Goal: Task Accomplishment & Management: Use online tool/utility

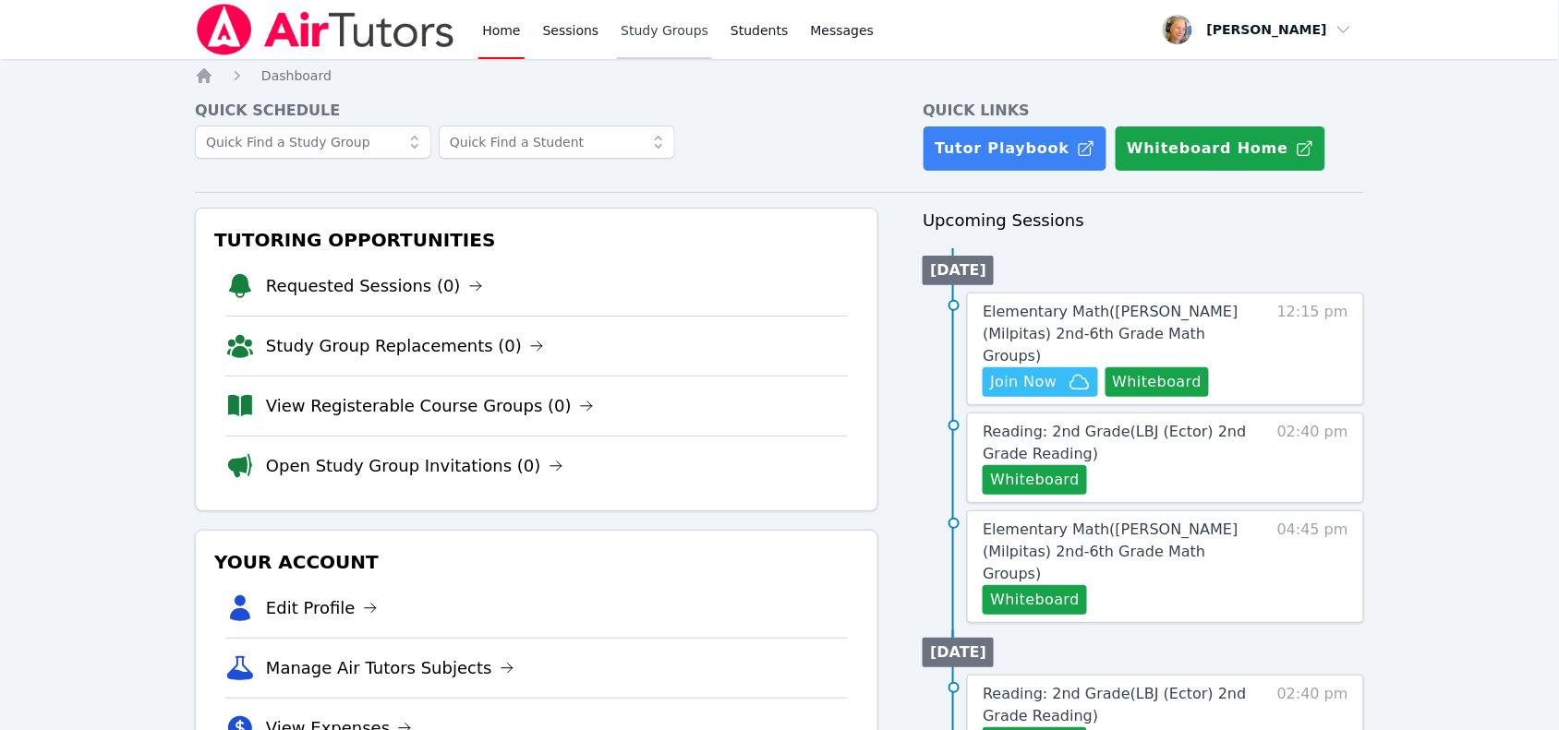
click at [619, 28] on link "Study Groups" at bounding box center [664, 29] width 95 height 59
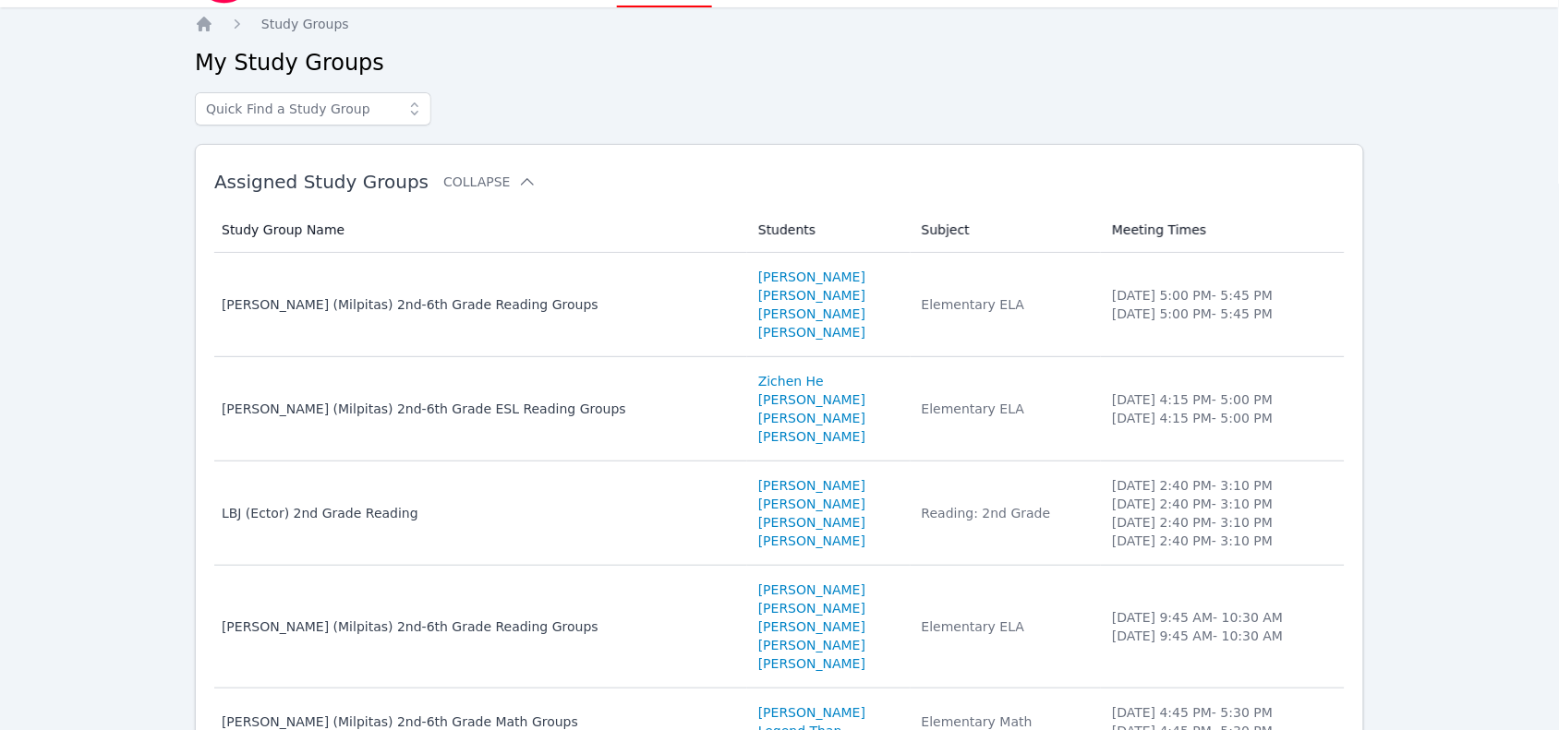
scroll to position [30, 0]
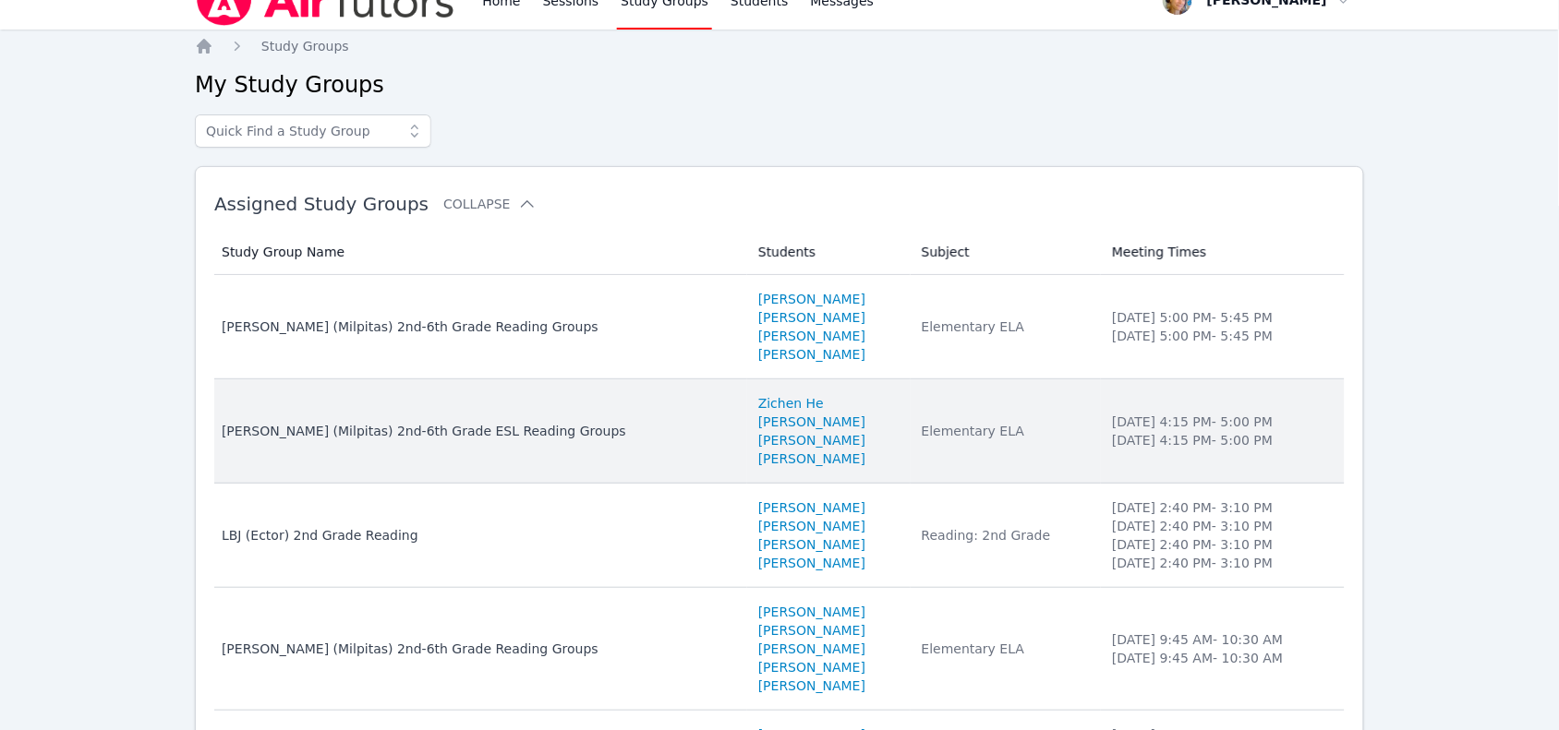
click at [548, 446] on td "Study Group Name Sinnott (Milpitas) 2nd-6th Grade ESL Reading Groups" at bounding box center [480, 432] width 533 height 104
click at [548, 446] on div "Home Sessions Study Groups Students Messages Open user menu Marie Steinberg Ope…" at bounding box center [779, 465] width 1559 height 990
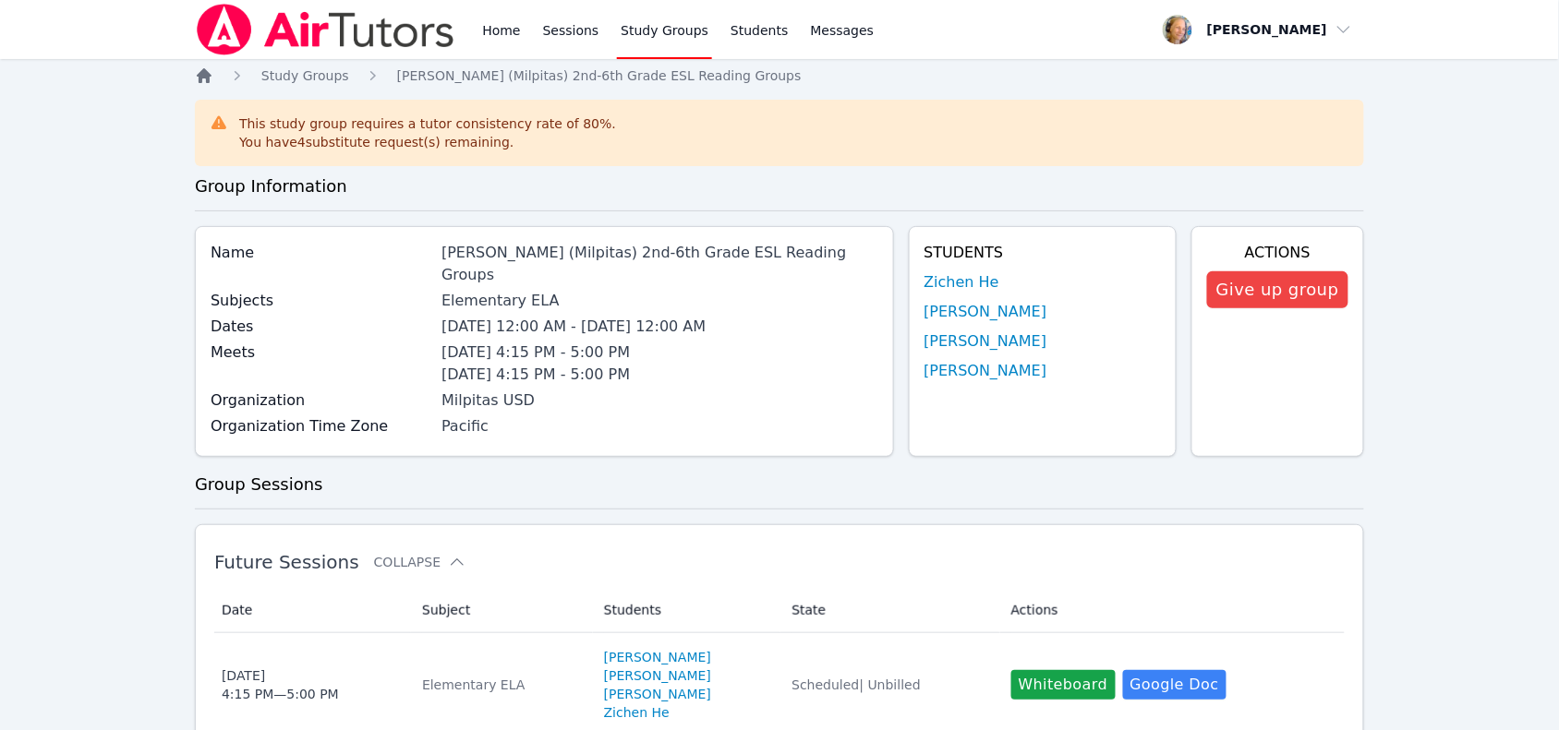
click at [204, 74] on icon "Breadcrumb" at bounding box center [204, 75] width 15 height 15
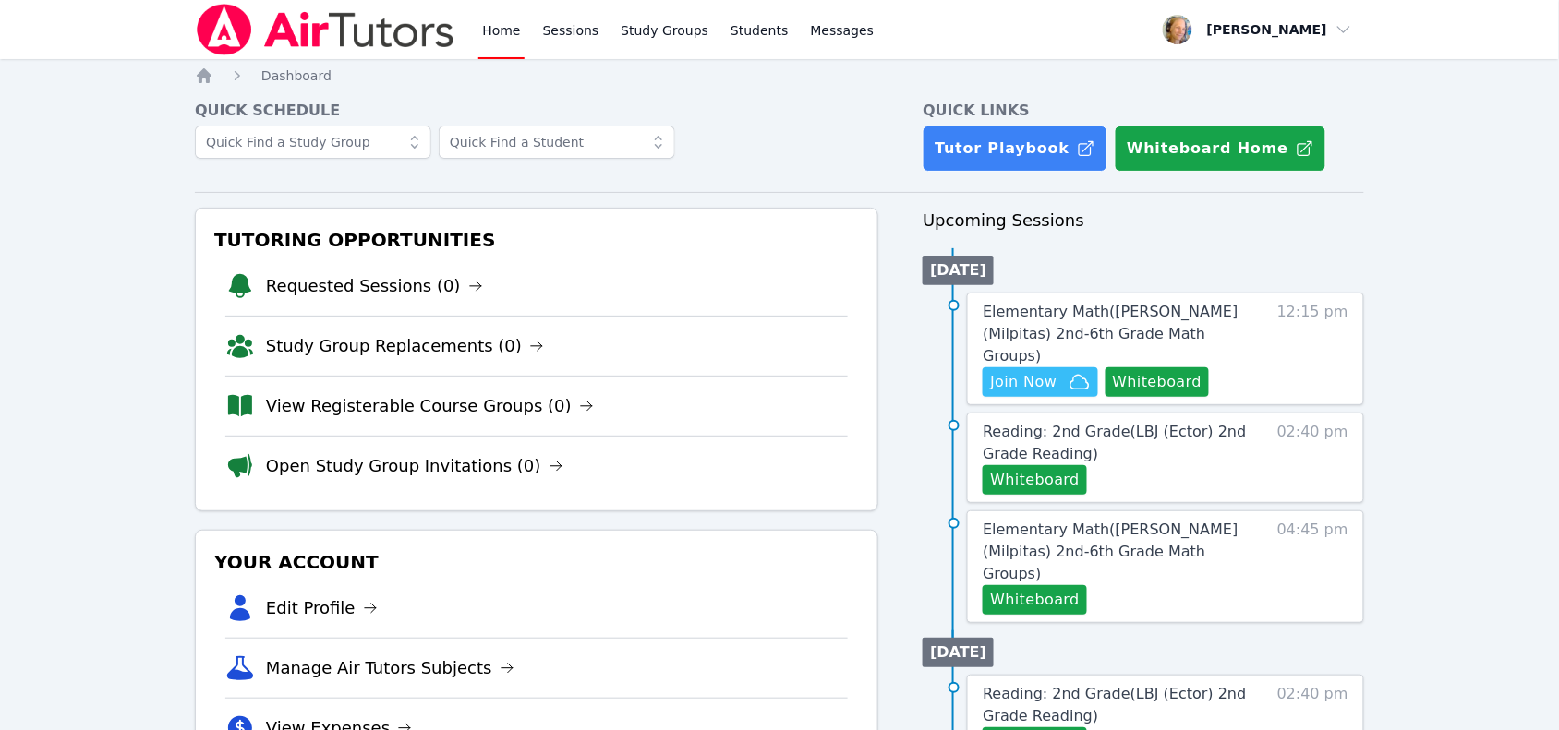
click at [1285, 334] on div "Elementary Math ( Spangler (Milpitas) 2nd-6th Grade Math Groups ) Hidden Join N…" at bounding box center [1165, 349] width 397 height 113
click at [1164, 306] on span "Elementary Math ( Spangler (Milpitas) 2nd-6th Grade Math Groups )" at bounding box center [1110, 334] width 255 height 62
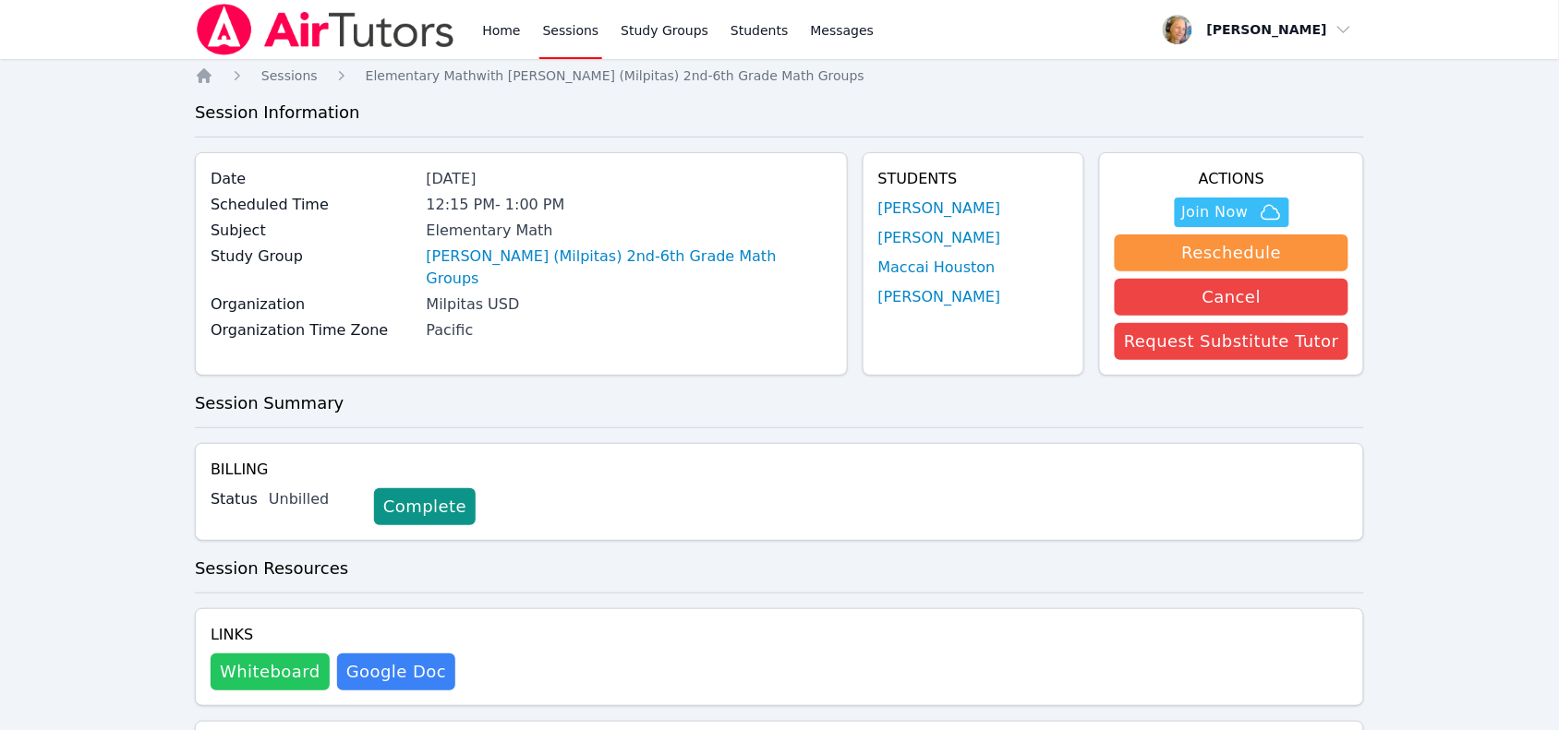
click at [274, 681] on button "Whiteboard" at bounding box center [270, 672] width 119 height 37
click at [1205, 206] on span "Join Now" at bounding box center [1215, 212] width 66 height 22
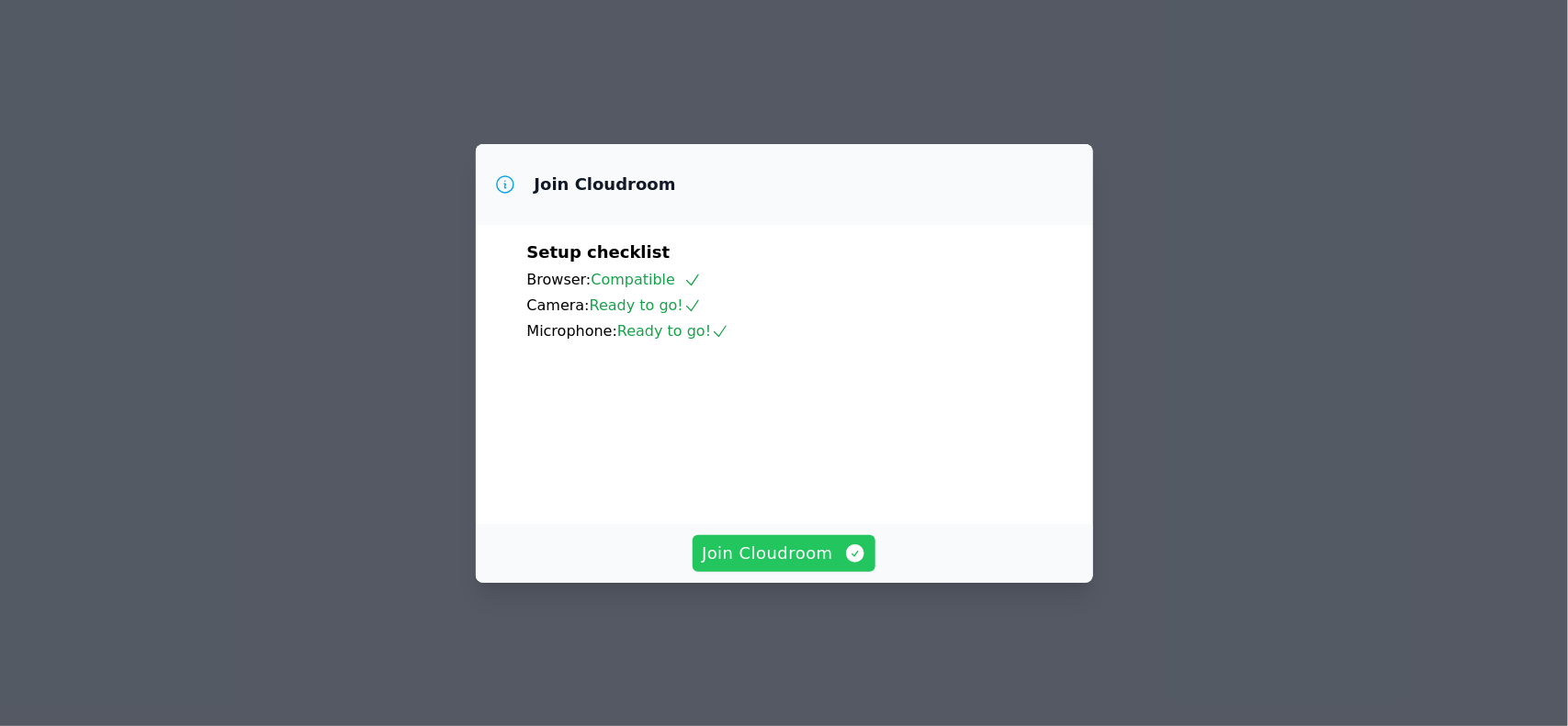
click at [801, 572] on button "Join Cloudroom" at bounding box center [784, 553] width 183 height 37
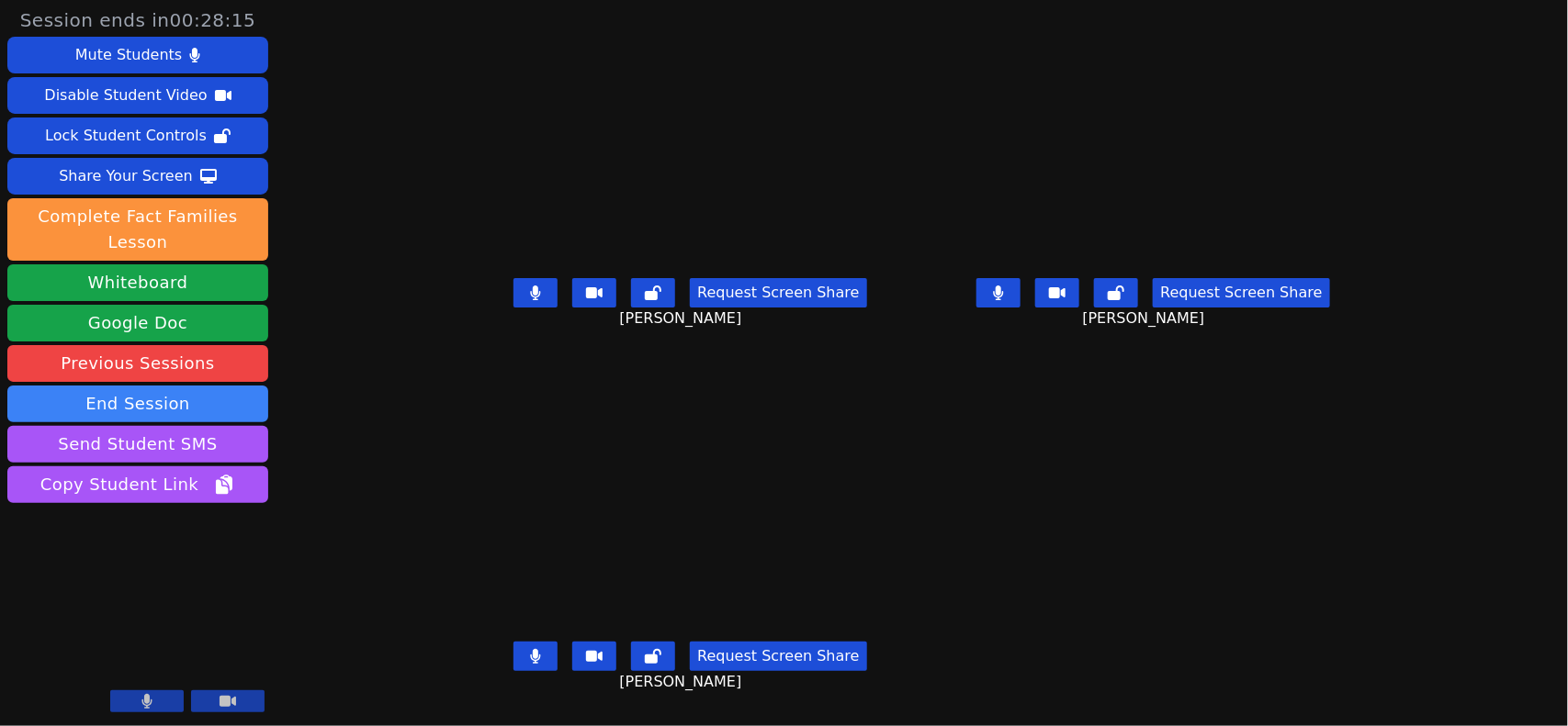
click at [513, 307] on button at bounding box center [535, 293] width 44 height 30
click at [1021, 301] on button at bounding box center [999, 293] width 44 height 30
click at [513, 307] on button at bounding box center [535, 293] width 44 height 30
click at [526, 296] on icon at bounding box center [535, 292] width 18 height 15
click at [1008, 300] on icon at bounding box center [999, 292] width 18 height 15
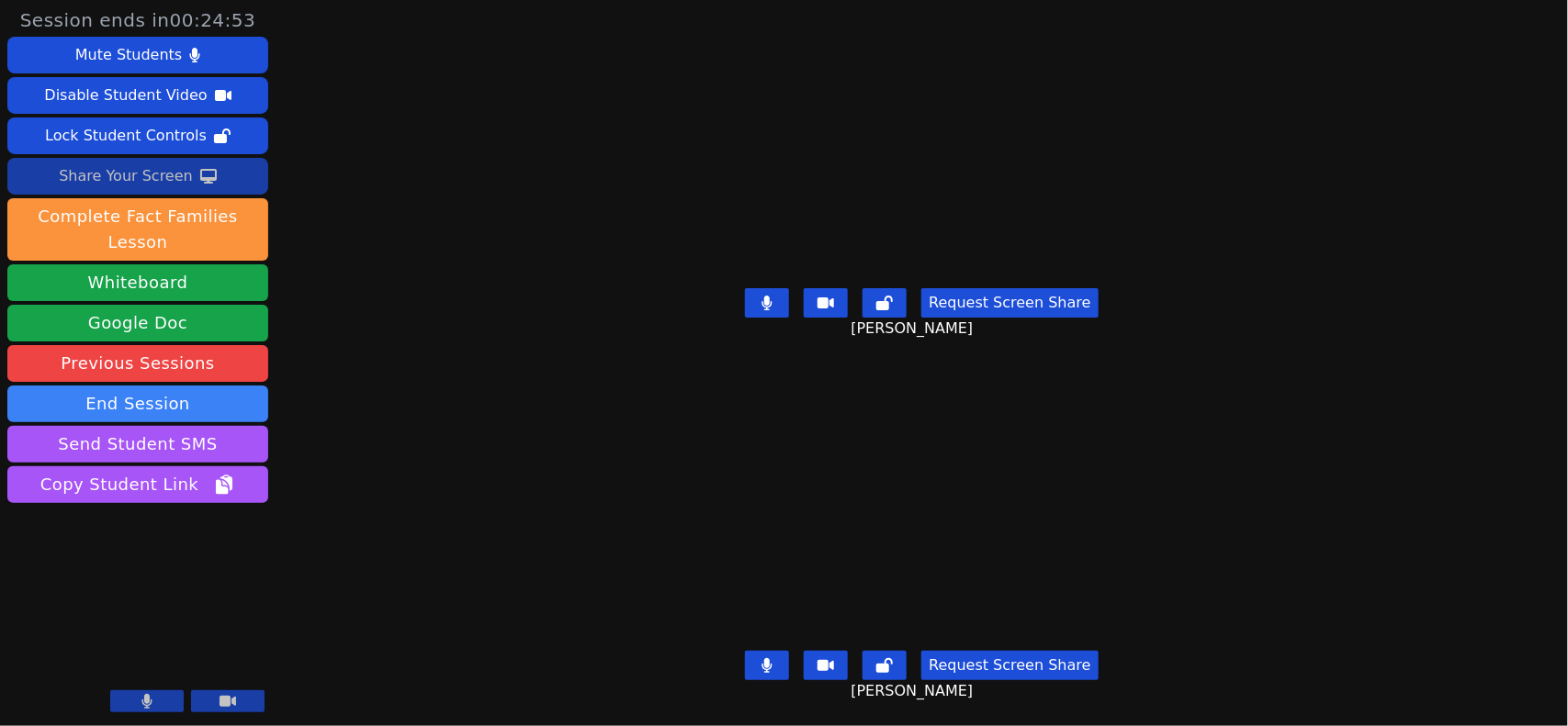
click at [152, 173] on div "Share Your Screen" at bounding box center [125, 177] width 134 height 30
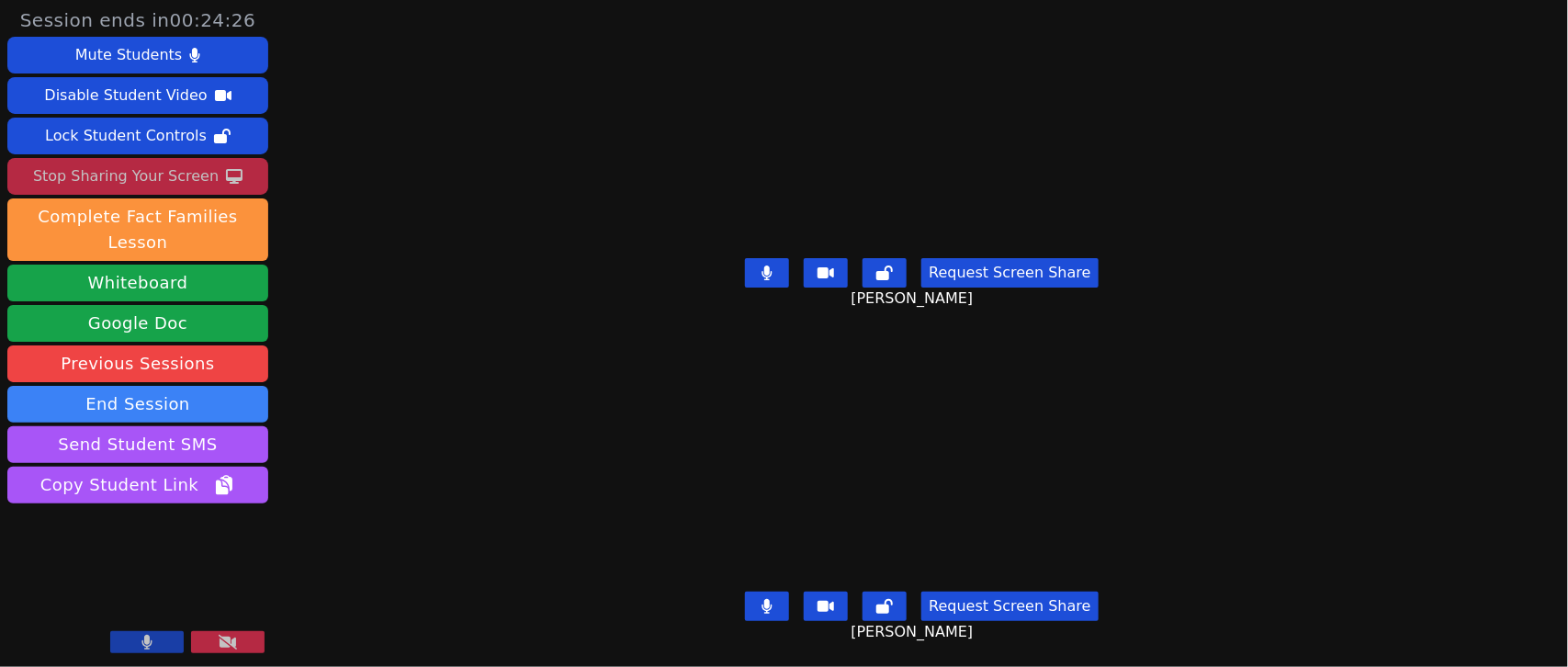
click at [198, 168] on div "Stop Sharing Your Screen" at bounding box center [125, 177] width 186 height 30
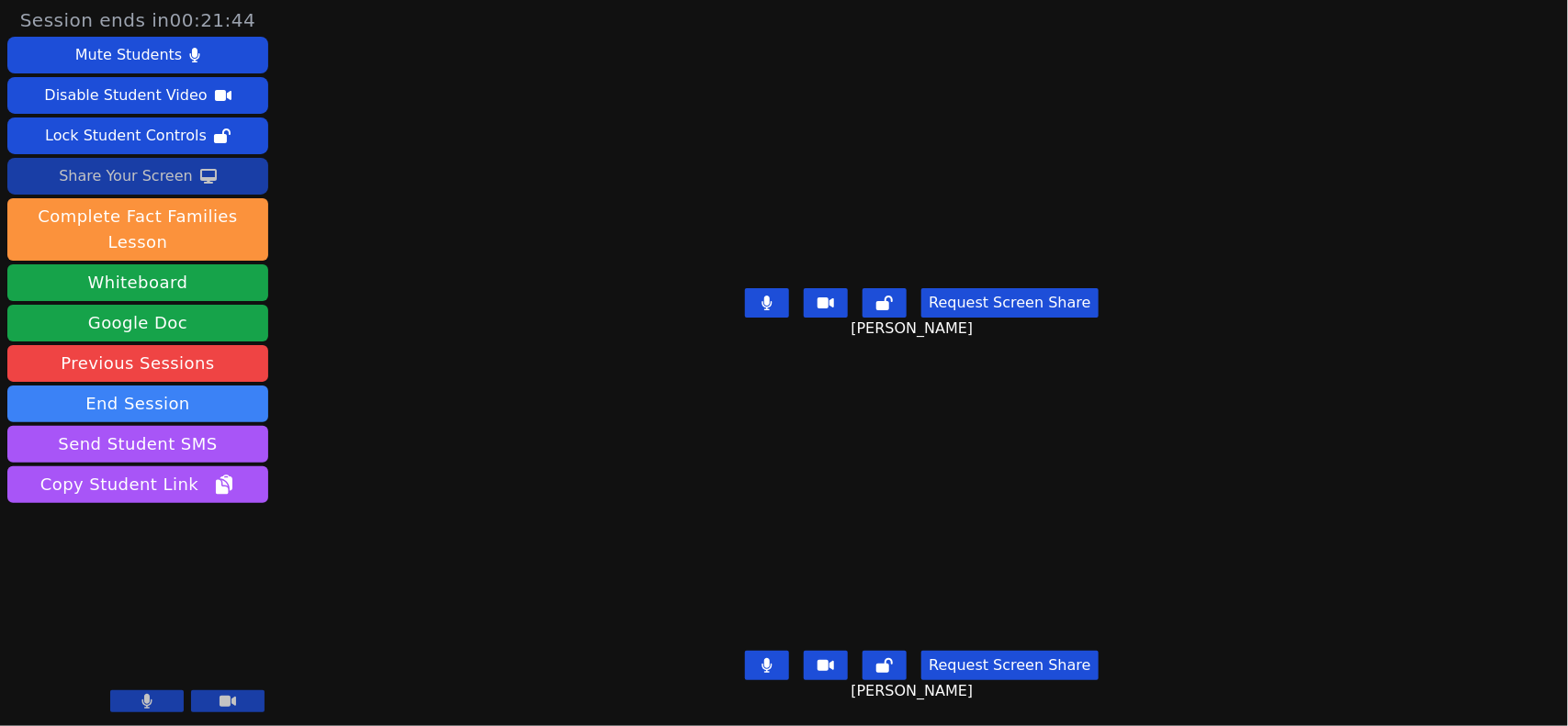
click at [157, 176] on div "Share Your Screen" at bounding box center [125, 177] width 134 height 30
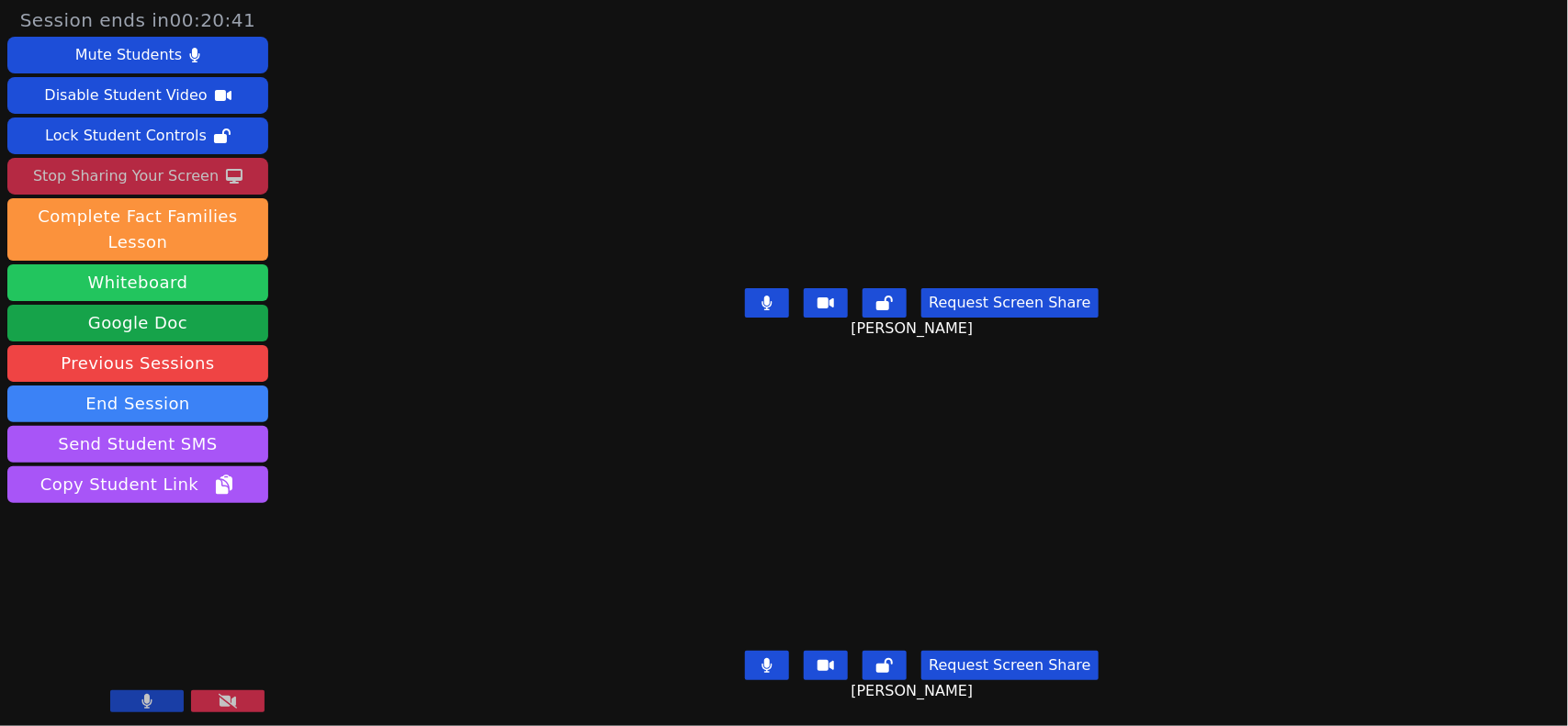
click at [237, 265] on button "Whiteboard" at bounding box center [137, 282] width 261 height 37
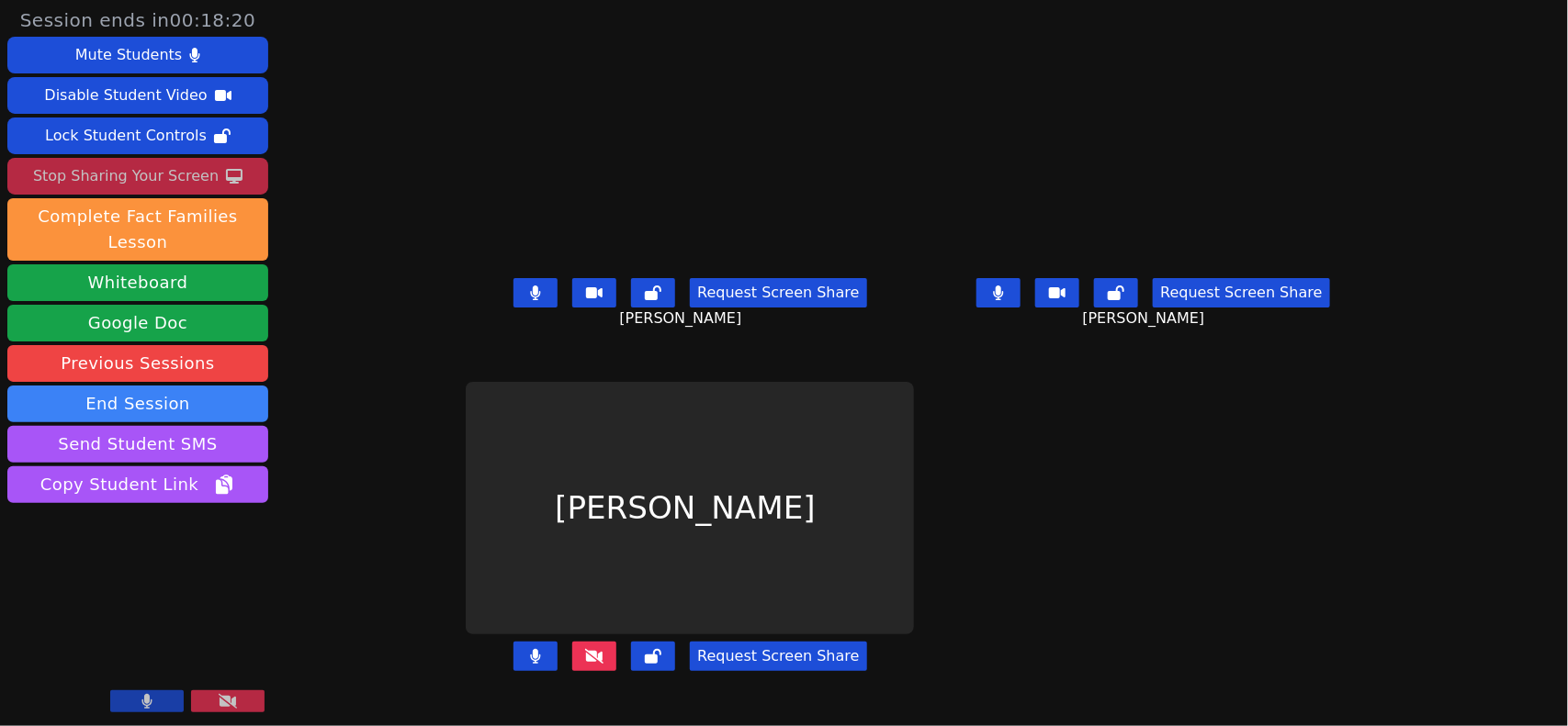
click at [513, 298] on button at bounding box center [535, 293] width 44 height 30
click at [1021, 304] on button at bounding box center [999, 293] width 44 height 30
click at [585, 664] on icon at bounding box center [594, 656] width 18 height 15
click at [513, 307] on button at bounding box center [535, 293] width 44 height 30
click at [1008, 300] on icon at bounding box center [999, 292] width 18 height 15
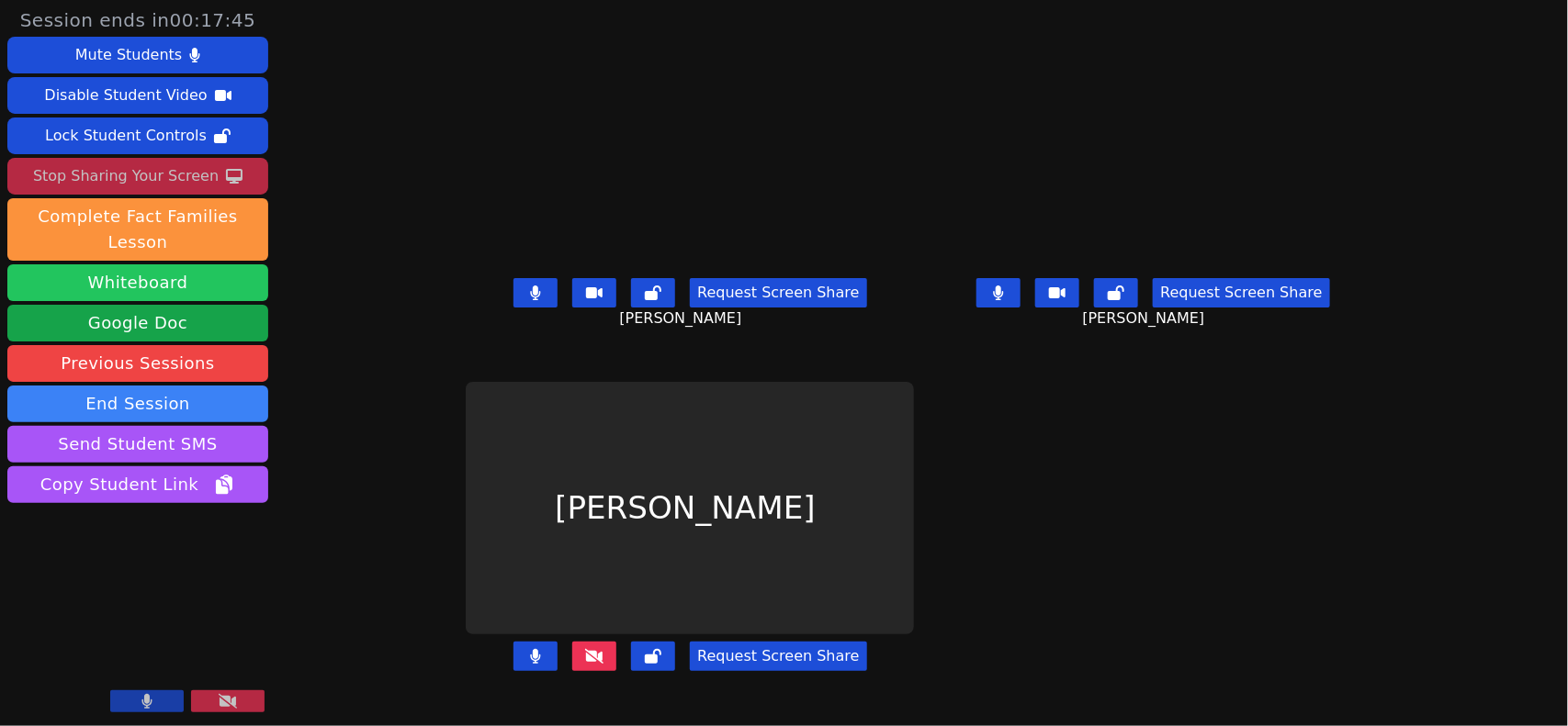
click at [221, 265] on button "Whiteboard" at bounding box center [137, 282] width 261 height 37
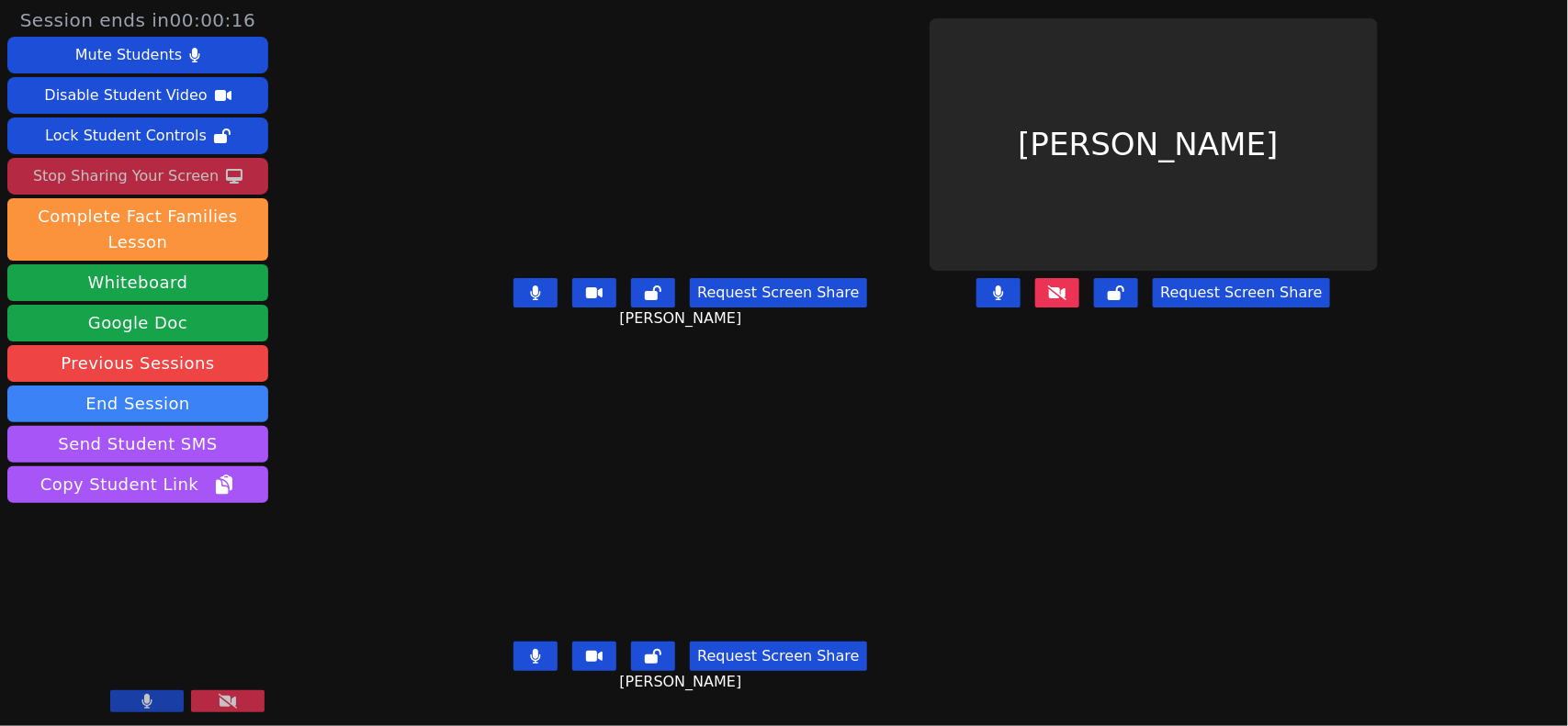
click at [168, 180] on div "Stop Sharing Your Screen" at bounding box center [125, 177] width 186 height 30
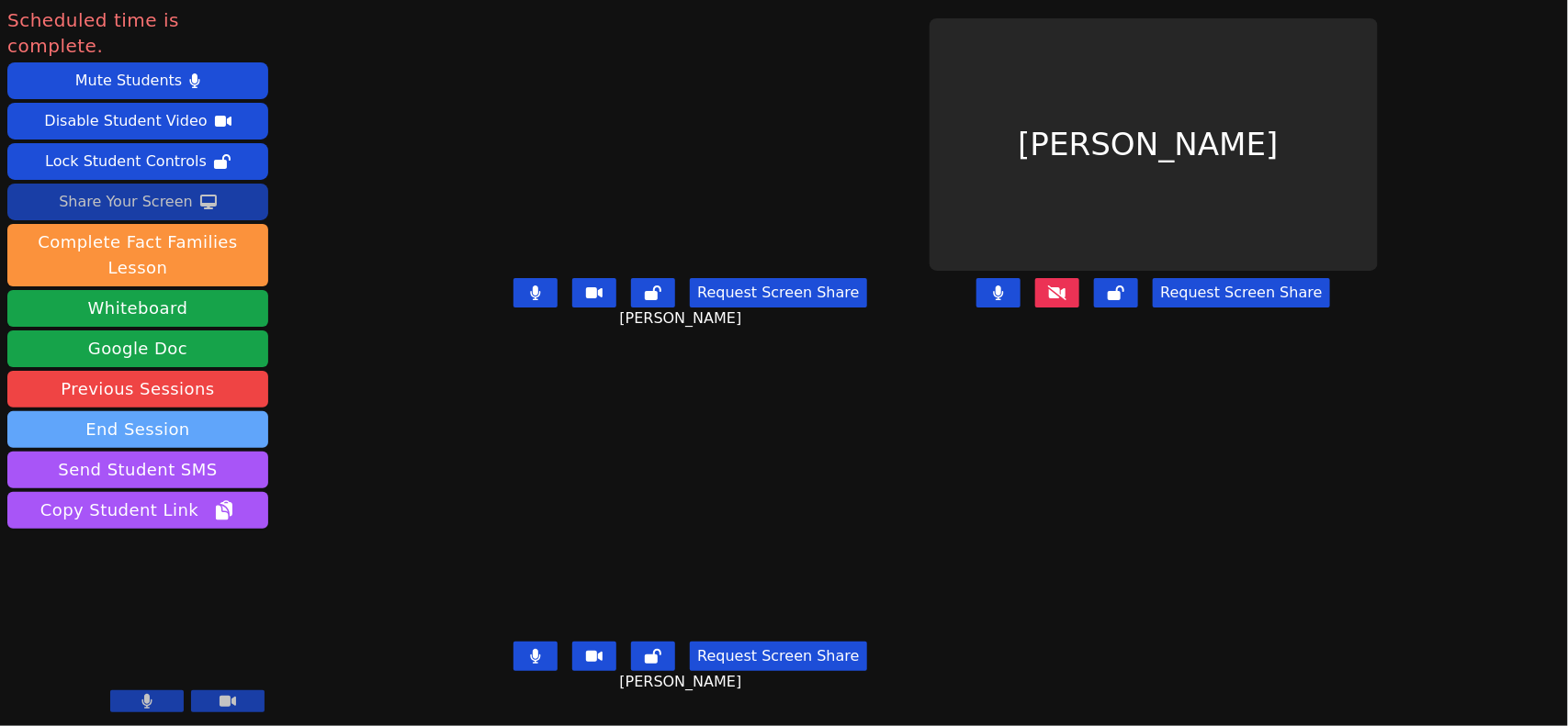
click at [240, 412] on button "End Session" at bounding box center [137, 430] width 261 height 37
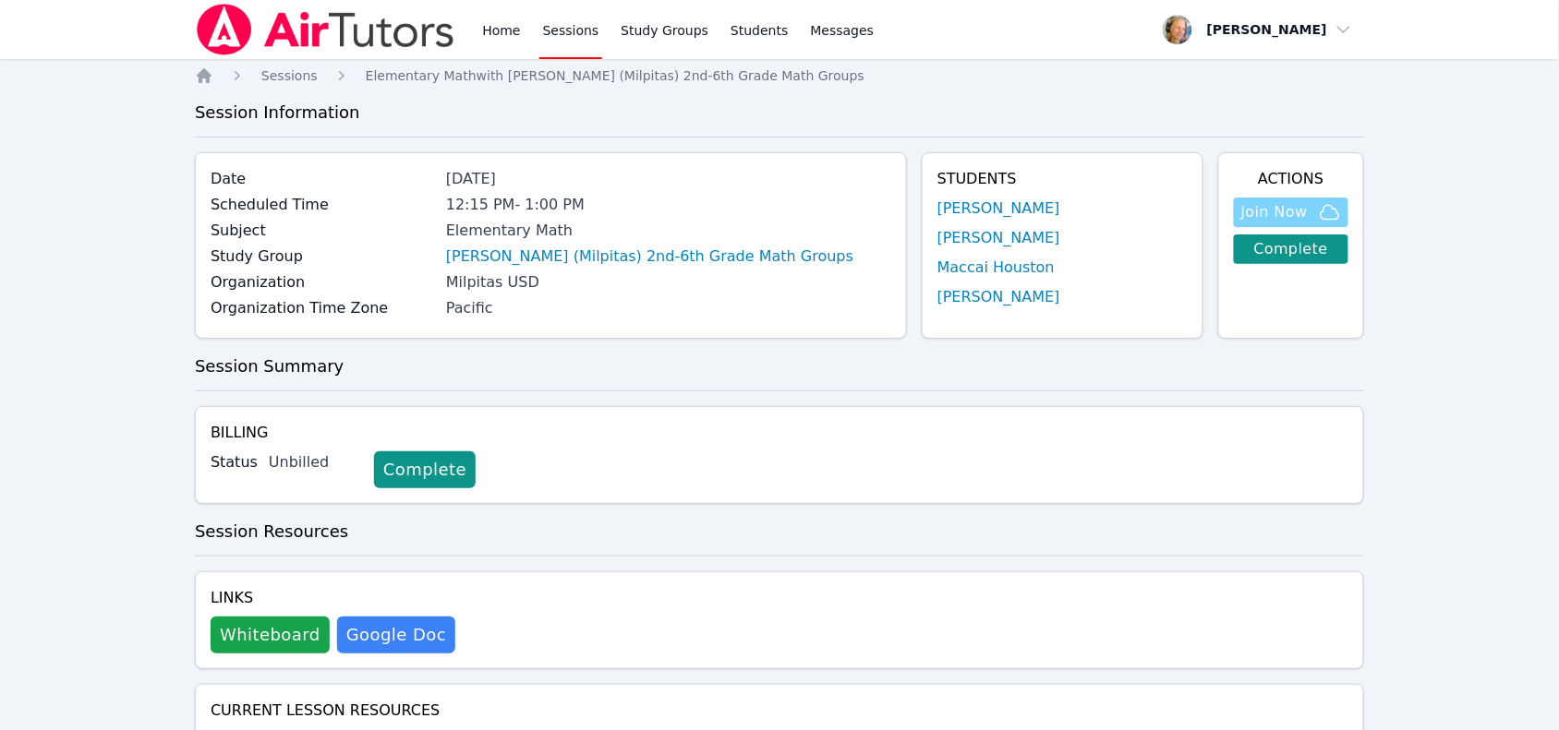
click at [1311, 206] on span "Join Now" at bounding box center [1291, 212] width 100 height 22
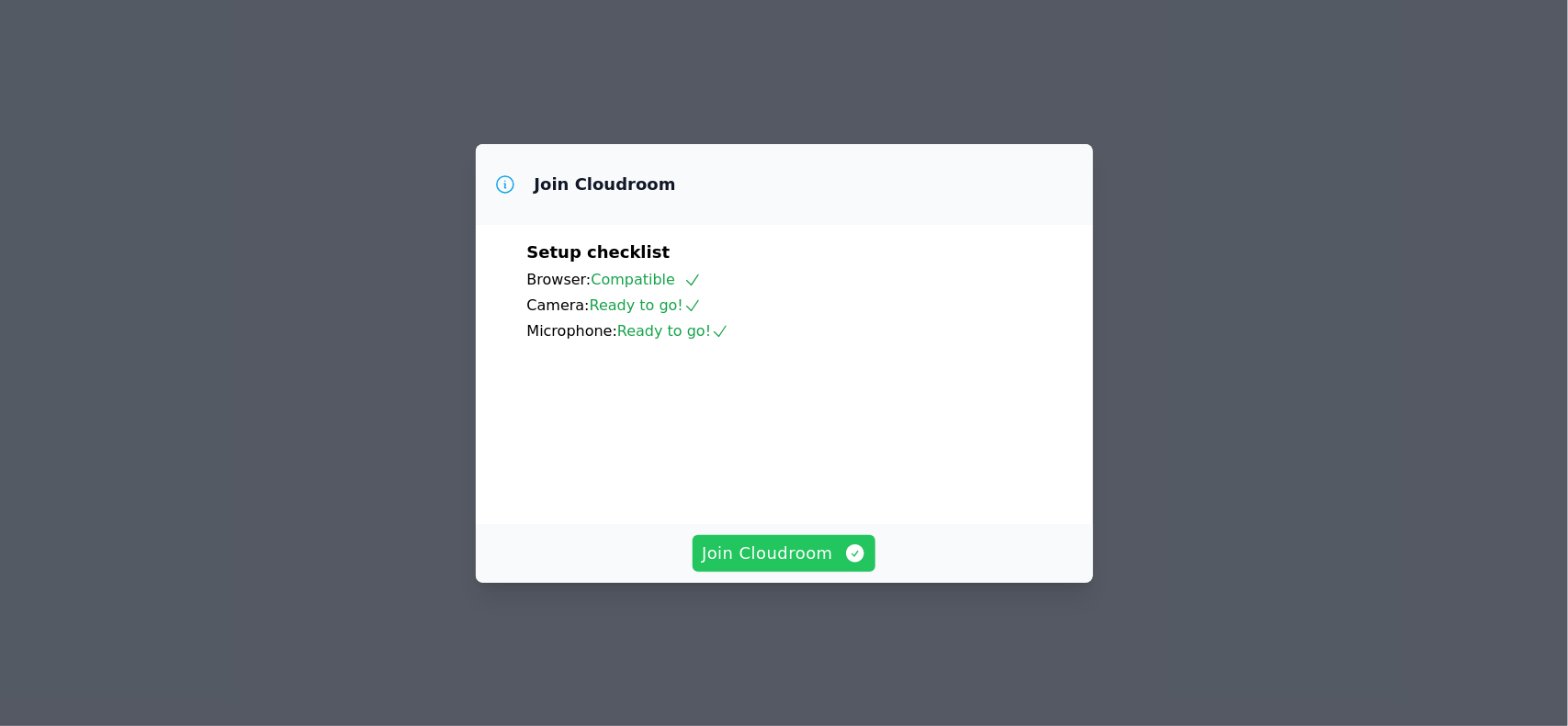
click at [793, 567] on span "Join Cloudroom" at bounding box center [784, 554] width 164 height 26
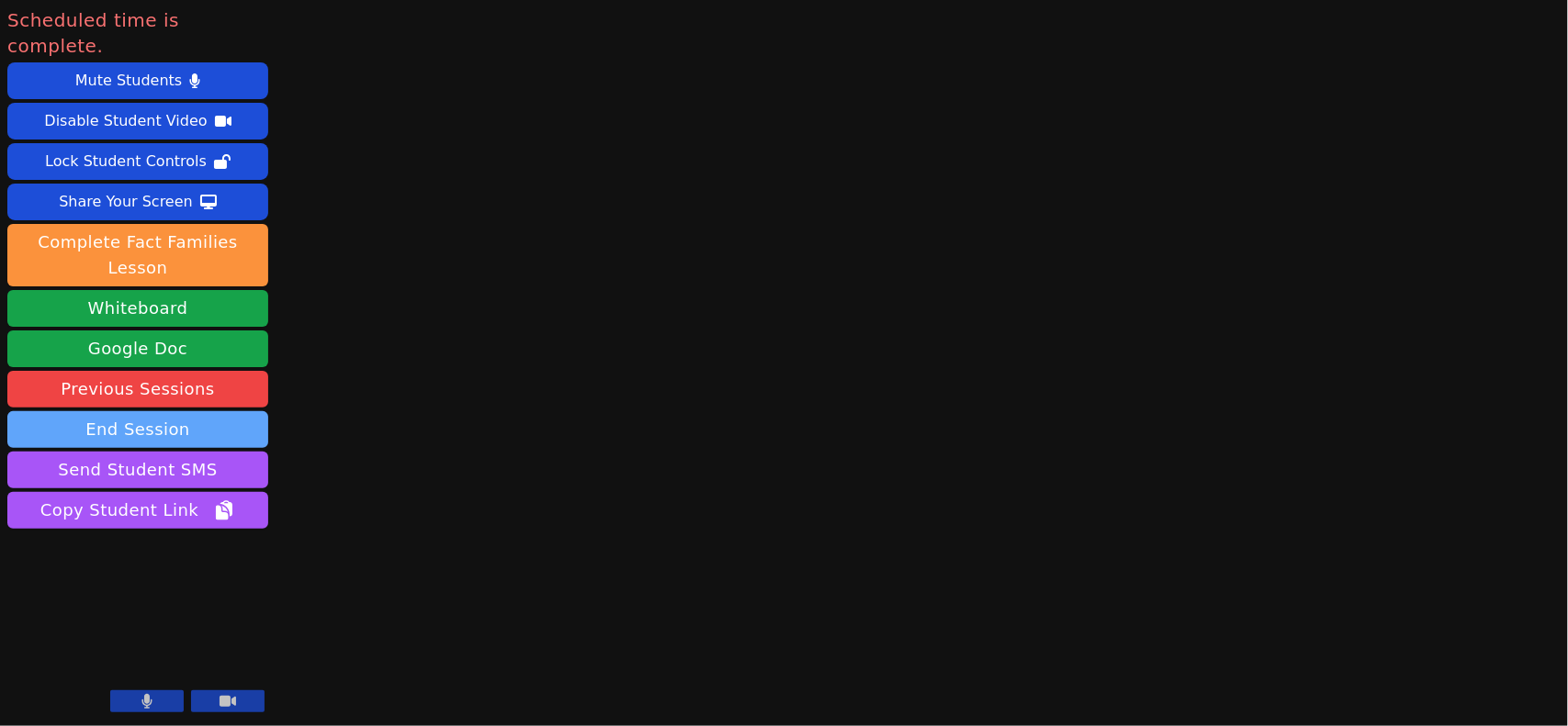
click at [245, 412] on button "End Session" at bounding box center [137, 430] width 261 height 37
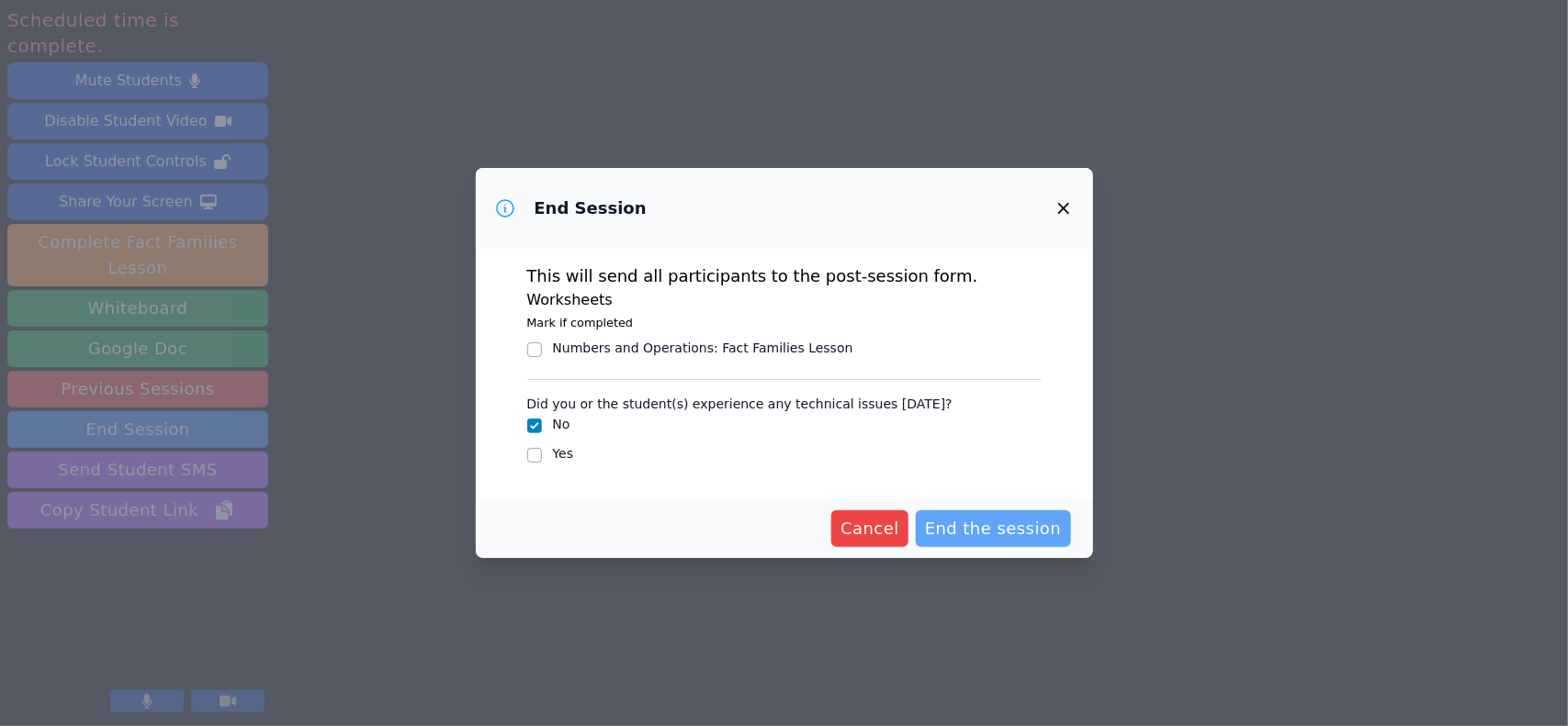
click at [1009, 516] on span "End the session" at bounding box center [994, 529] width 137 height 26
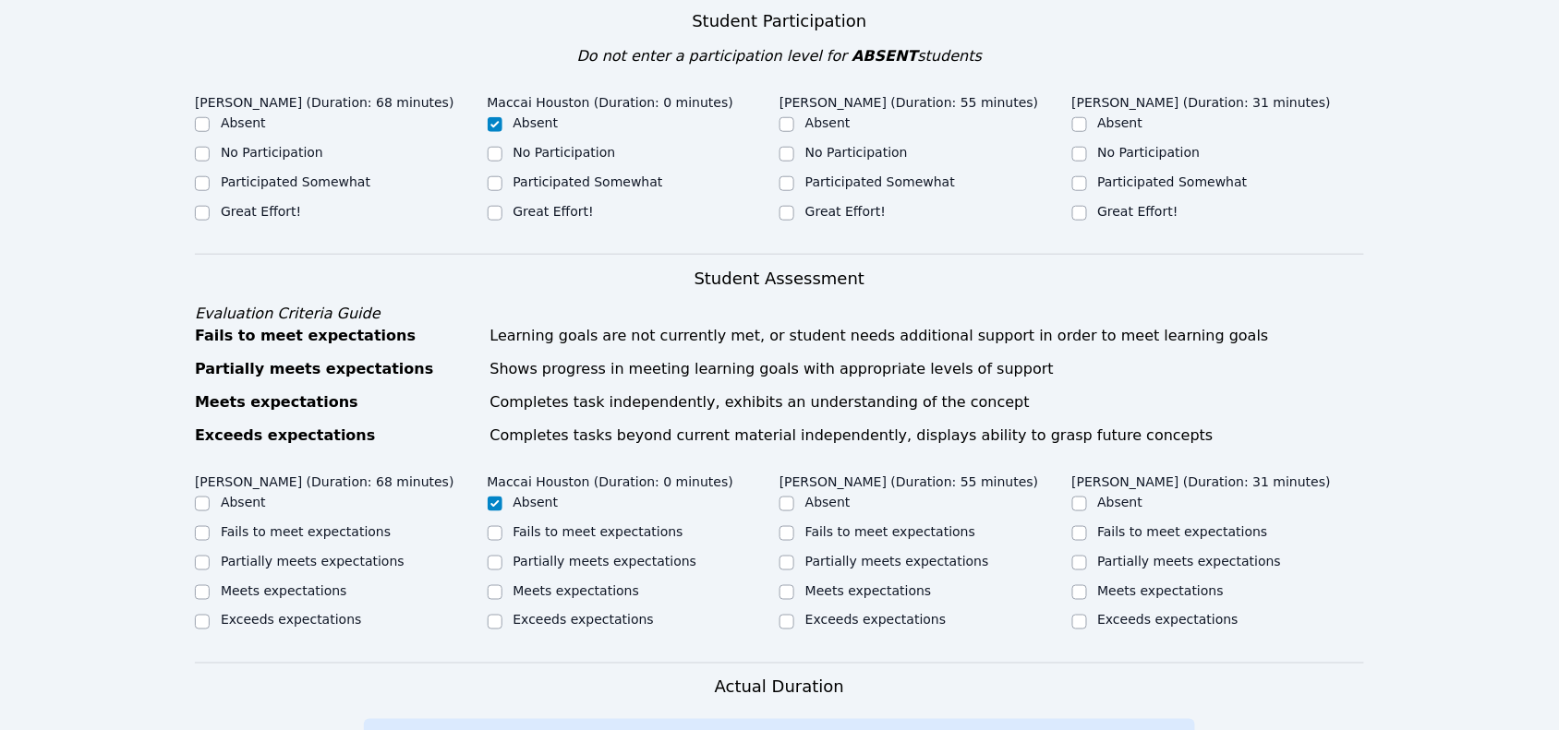
scroll to position [462, 0]
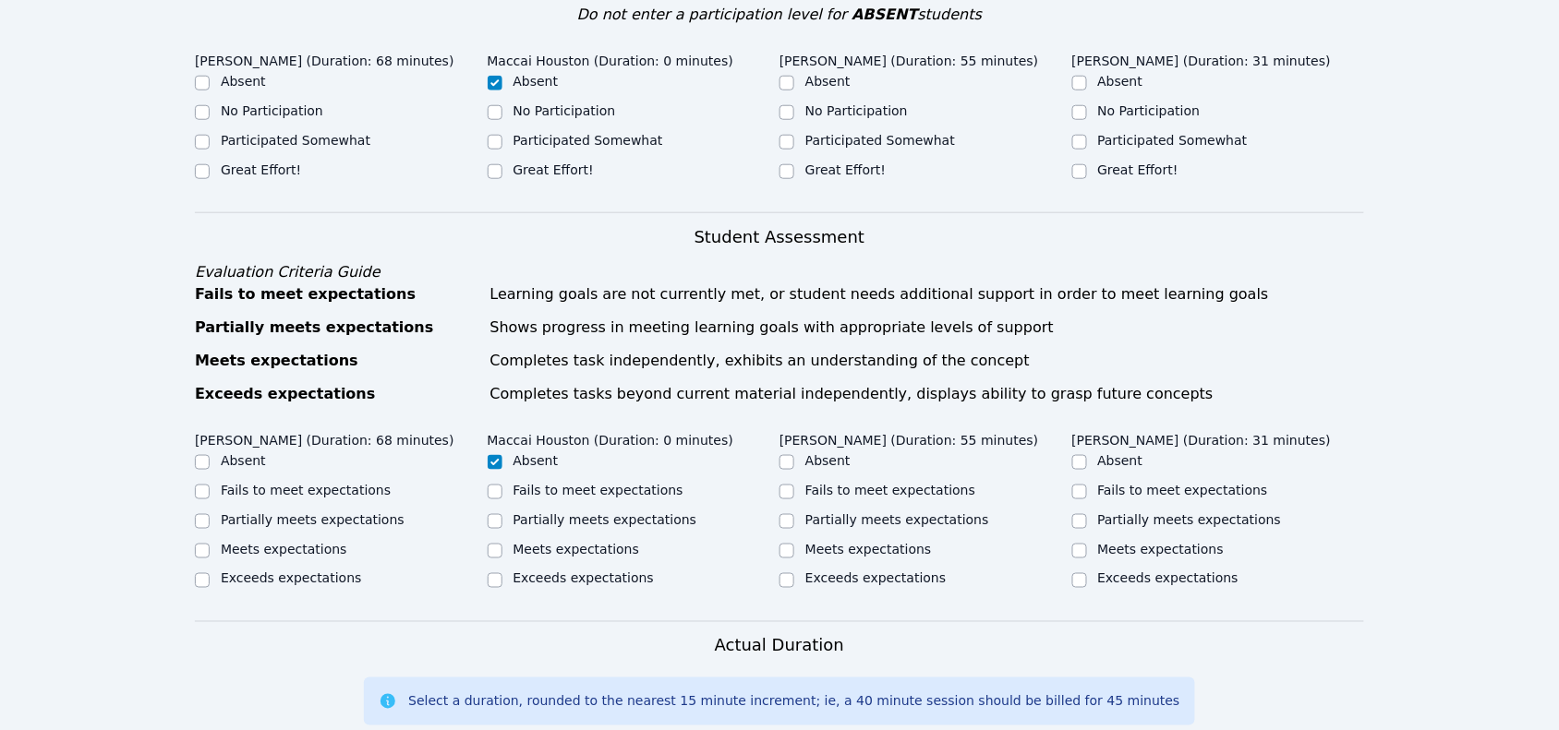
click at [261, 163] on label "Great Effort!" at bounding box center [261, 170] width 80 height 15
click at [210, 164] on input "Great Effort!" at bounding box center [202, 171] width 15 height 15
checkbox input "true"
click at [850, 163] on label "Great Effort!" at bounding box center [845, 170] width 80 height 15
click at [794, 164] on input "Great Effort!" at bounding box center [786, 171] width 15 height 15
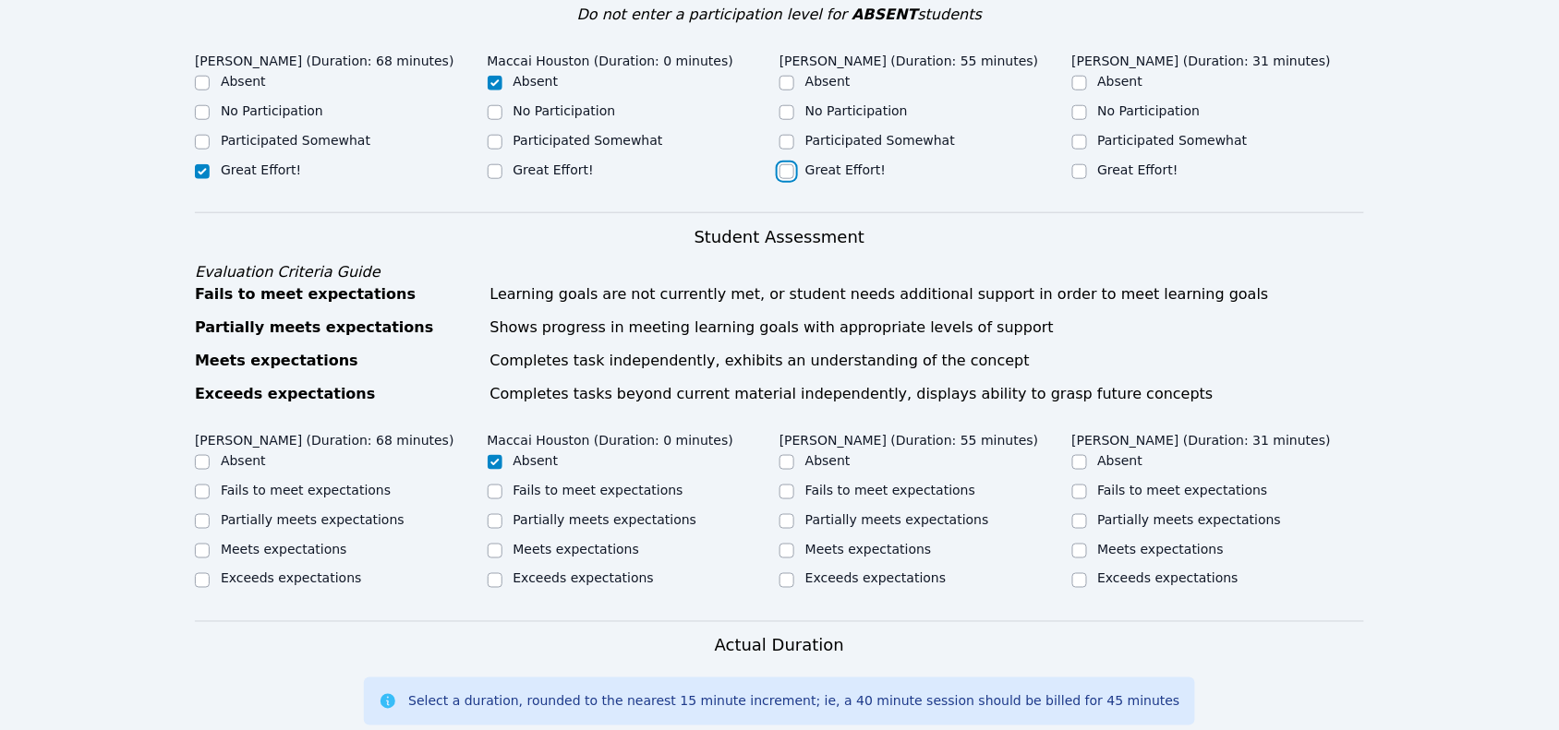
checkbox input "true"
click at [1143, 163] on label "Great Effort!" at bounding box center [1138, 170] width 80 height 15
click at [1087, 164] on input "Great Effort!" at bounding box center [1079, 171] width 15 height 15
checkbox input "true"
click at [319, 572] on label "Exceeds expectations" at bounding box center [291, 579] width 140 height 15
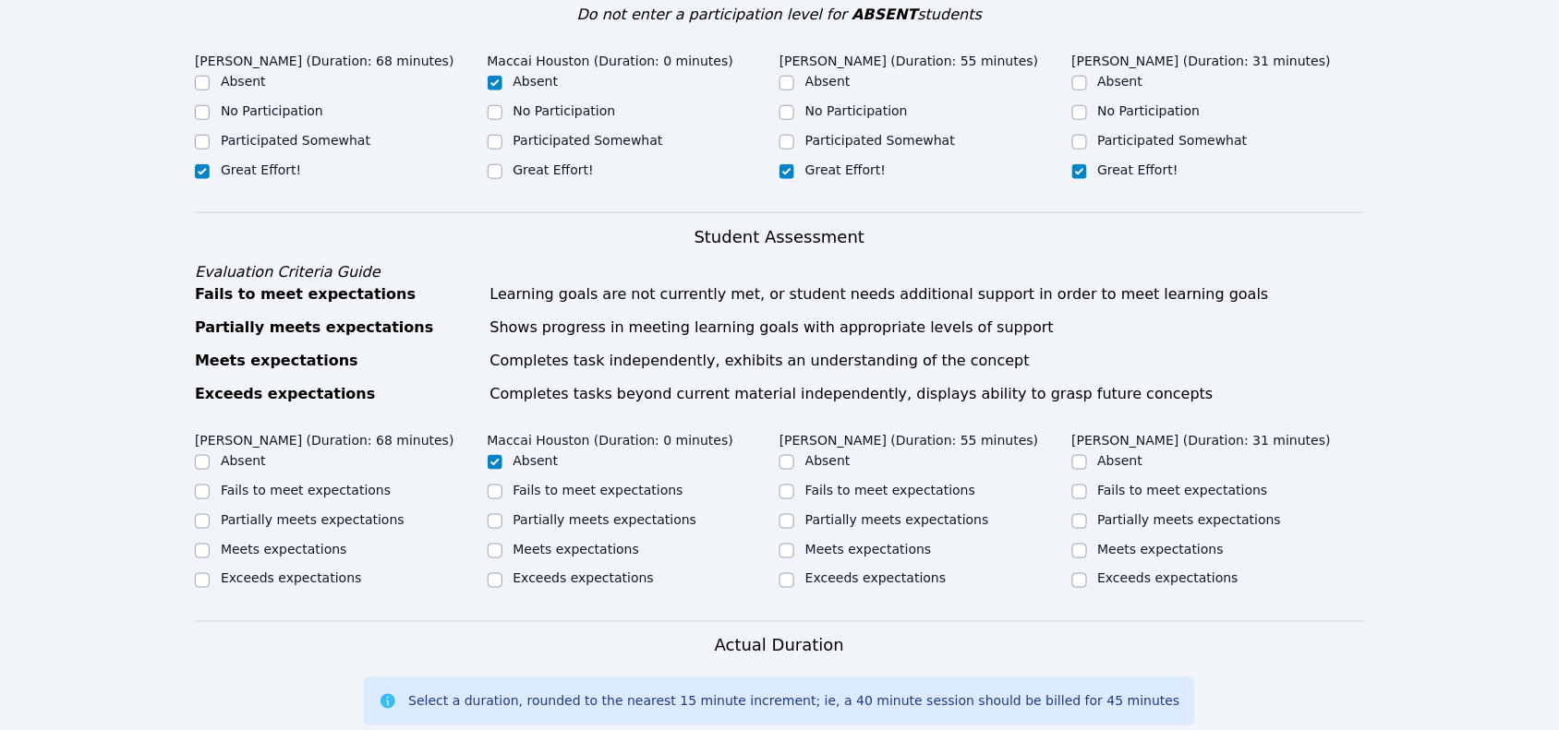
click at [210, 573] on input "Exceeds expectations" at bounding box center [202, 580] width 15 height 15
checkbox input "true"
click at [862, 572] on label "Exceeds expectations" at bounding box center [875, 579] width 140 height 15
click at [794, 573] on input "Exceeds expectations" at bounding box center [786, 580] width 15 height 15
checkbox input "true"
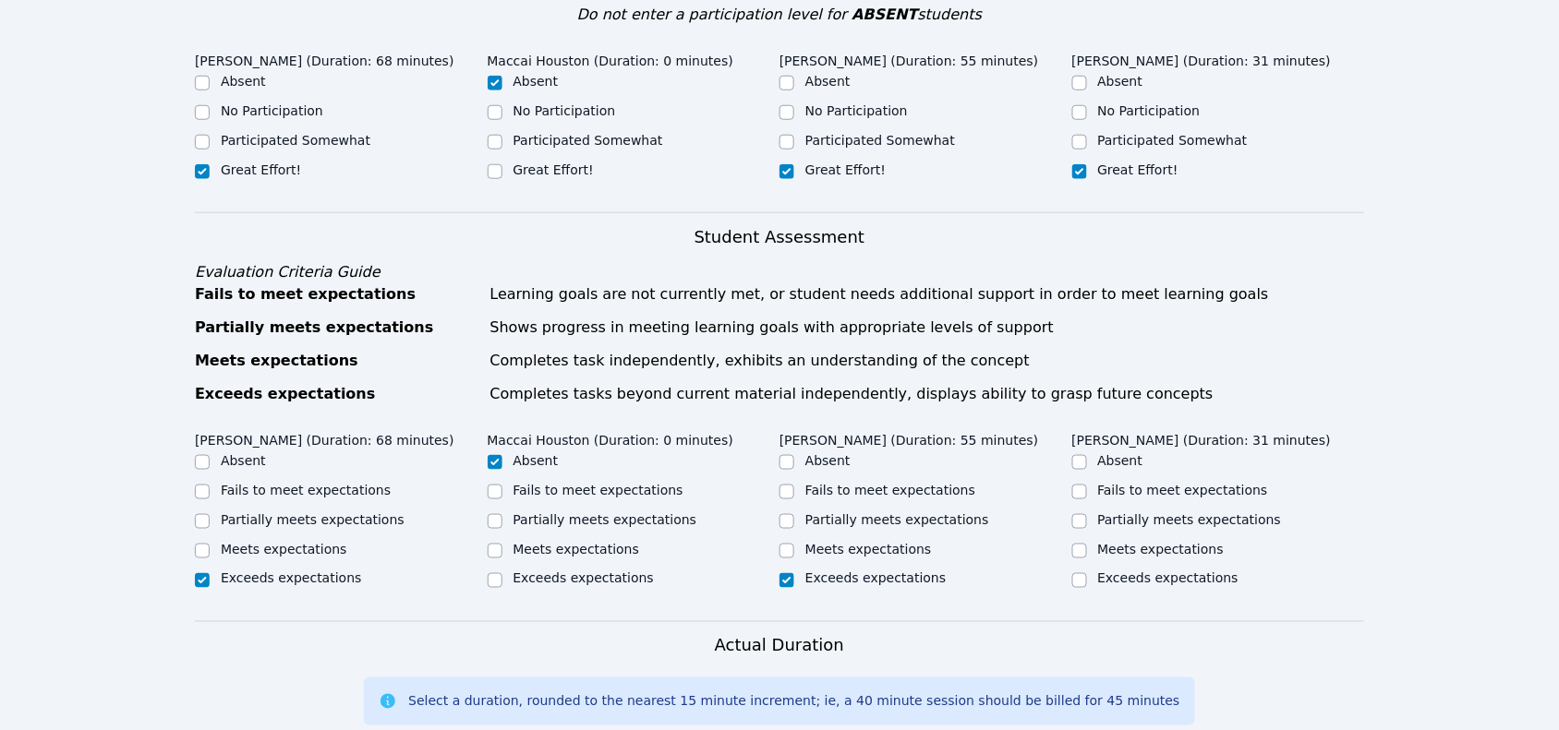
click at [1180, 572] on label "Exceeds expectations" at bounding box center [1168, 579] width 140 height 15
click at [1087, 573] on input "Exceeds expectations" at bounding box center [1079, 580] width 15 height 15
checkbox input "true"
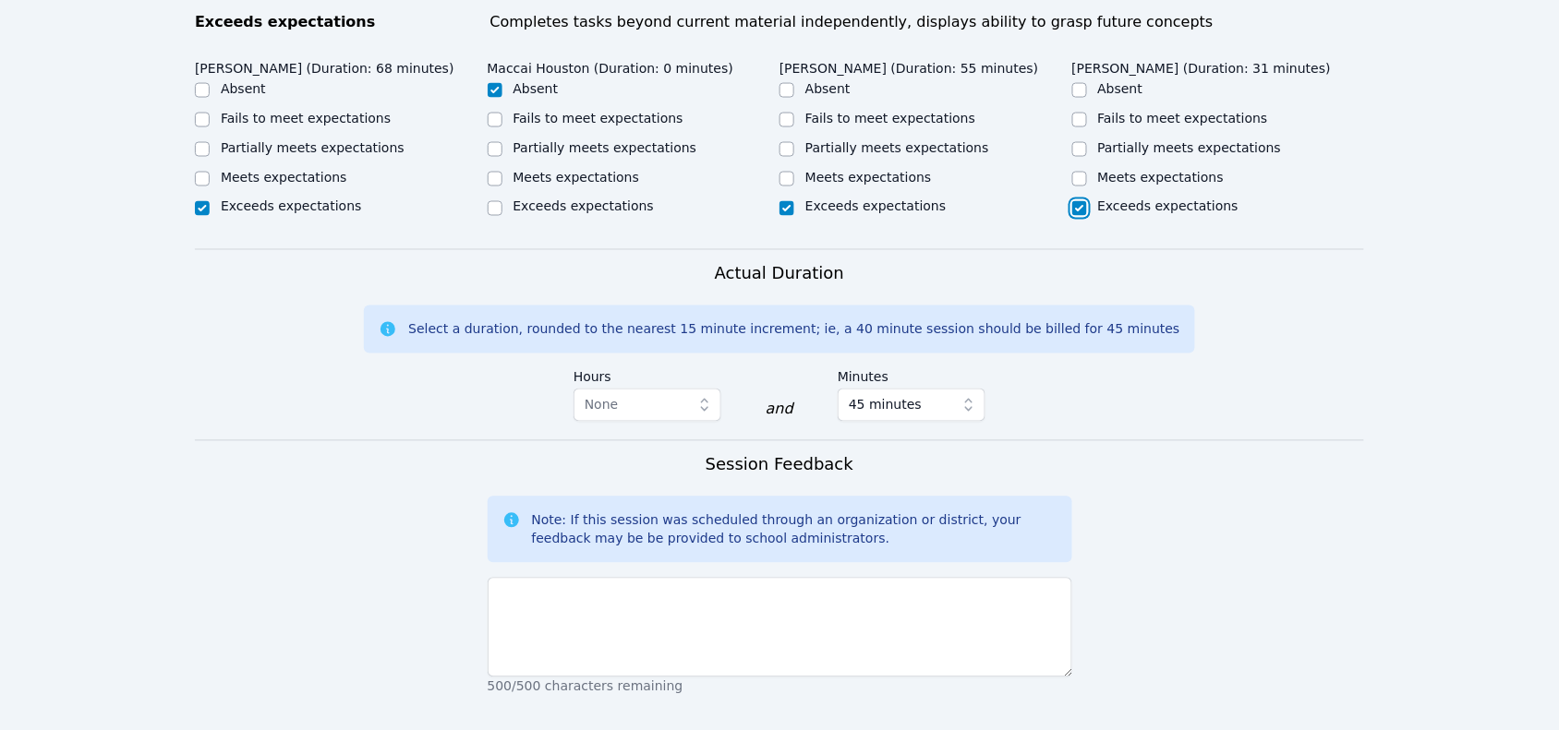
scroll to position [923, 0]
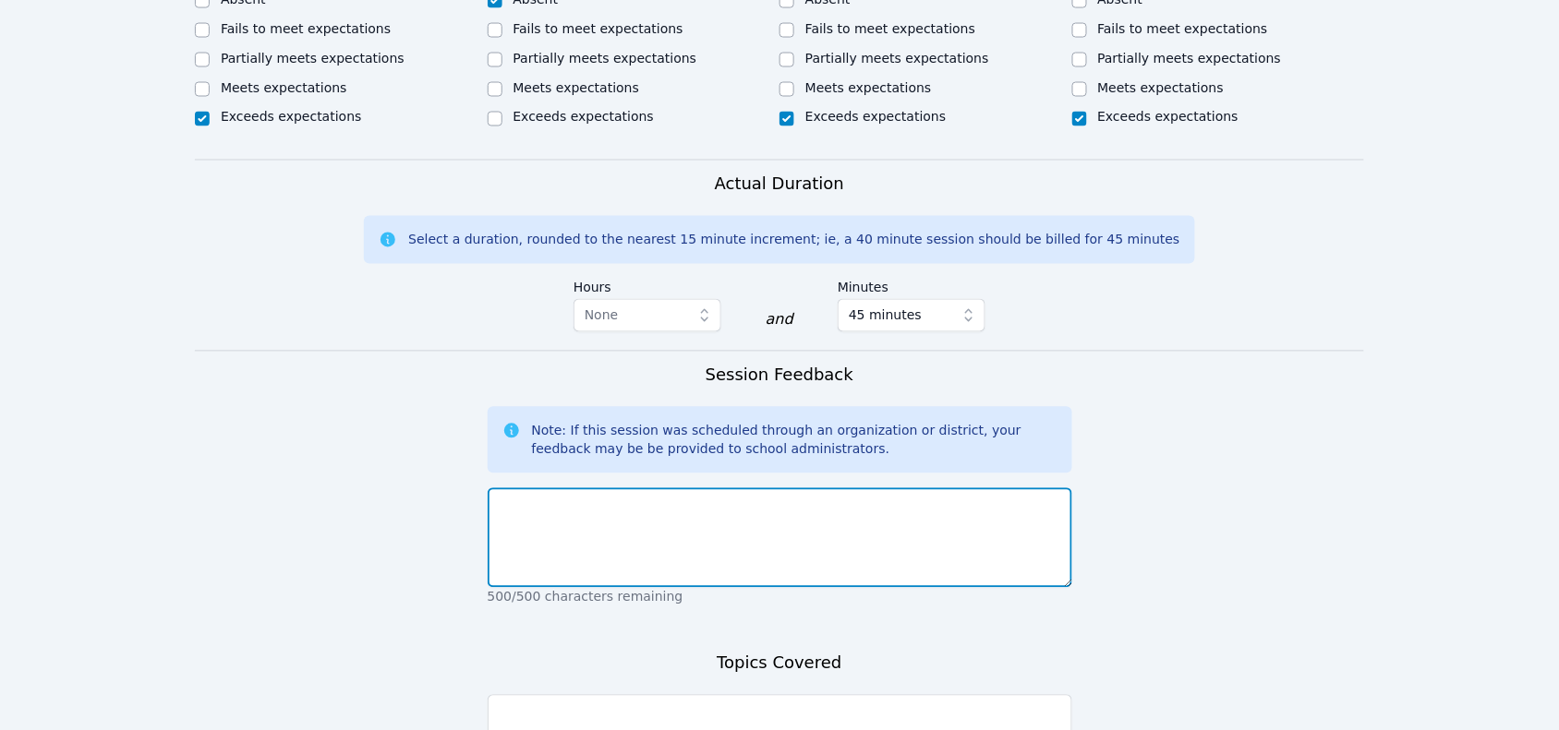
click at [722, 537] on textarea at bounding box center [780, 539] width 585 height 100
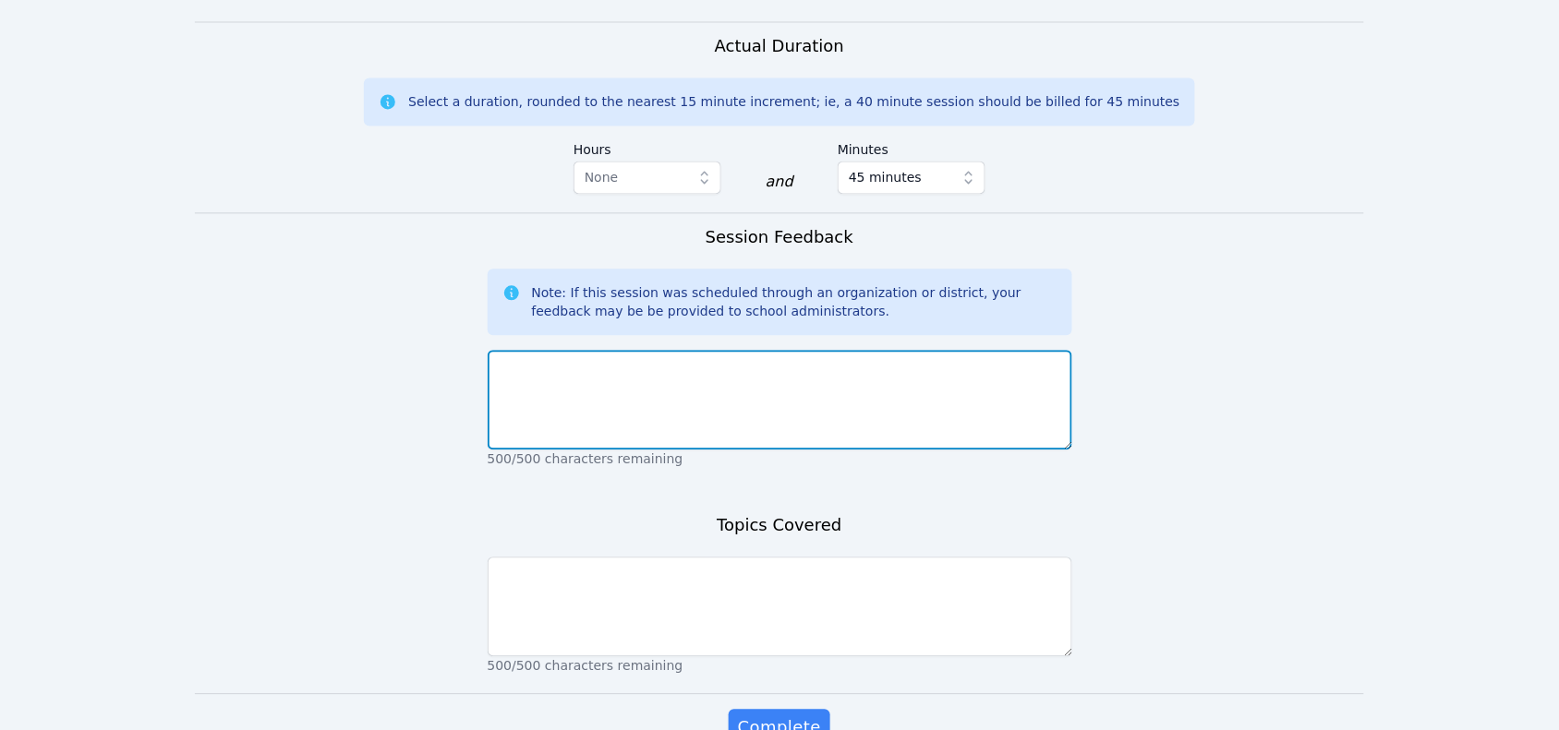
scroll to position [1145, 0]
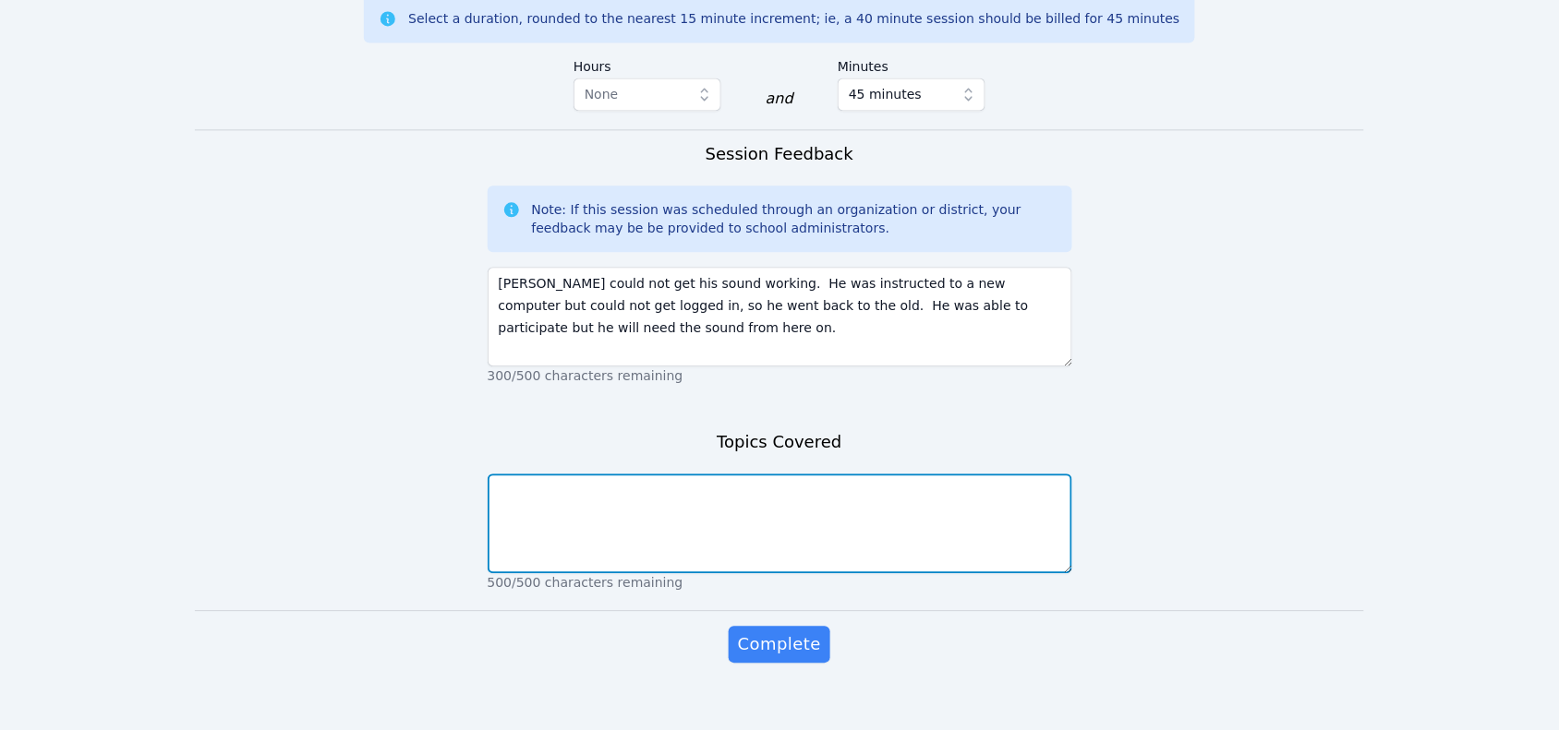
click at [707, 514] on textarea at bounding box center [780, 524] width 585 height 100
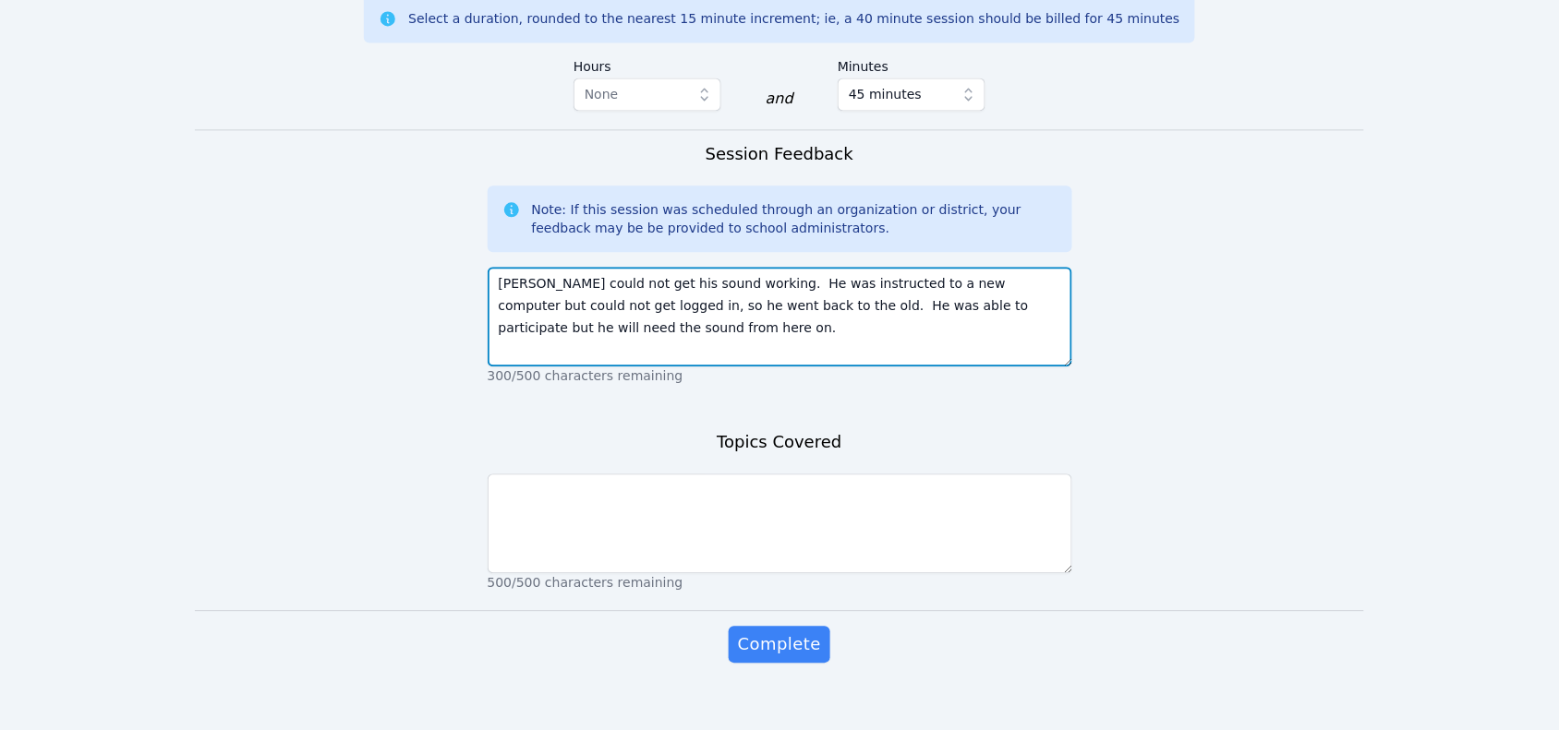
click at [670, 329] on textarea "Noah could not get his sound working. He was instructed to a new computer but c…" at bounding box center [780, 317] width 585 height 100
type textarea "Noah could not get his sound working. He was instructed to a new computer but c…"
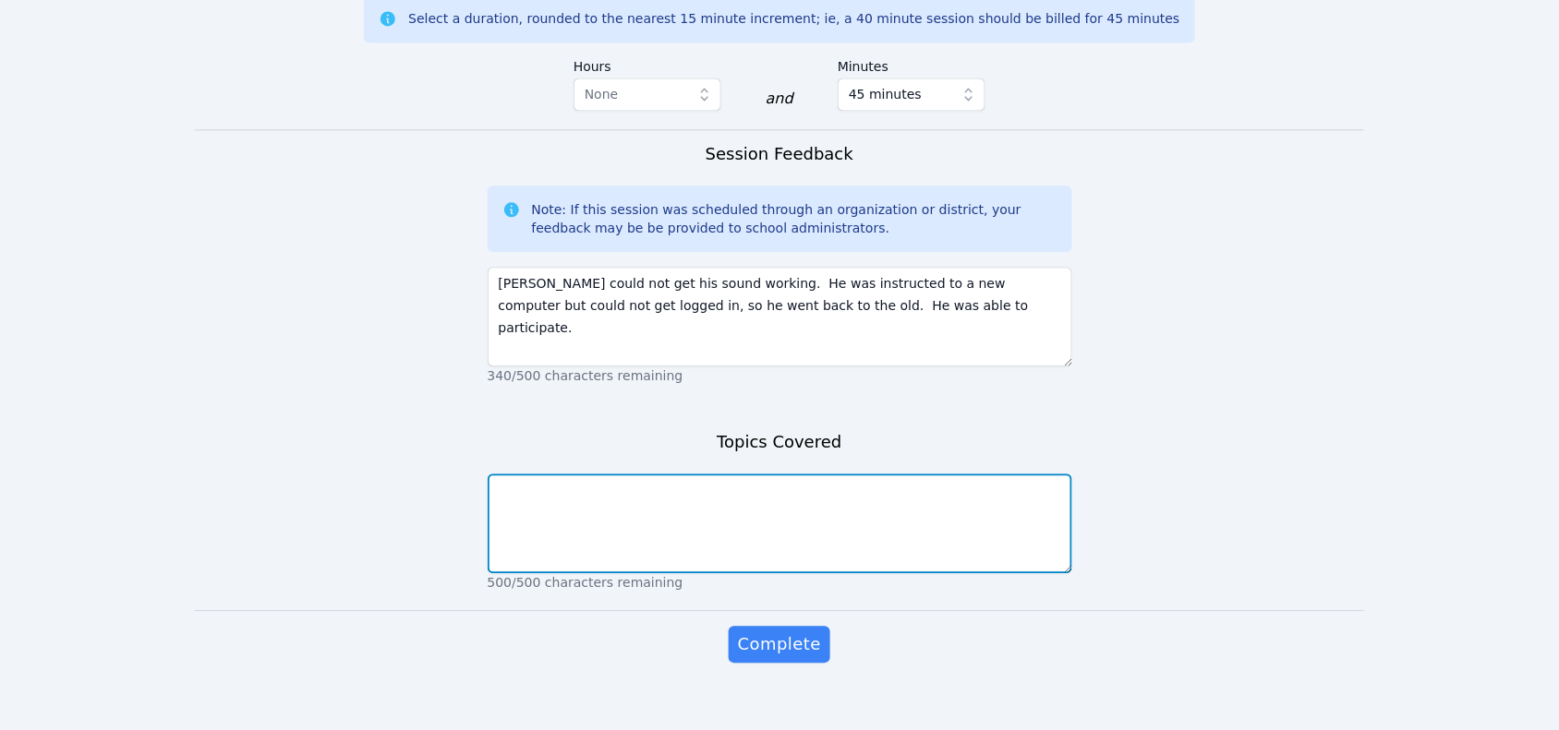
click at [708, 497] on textarea at bounding box center [780, 524] width 585 height 100
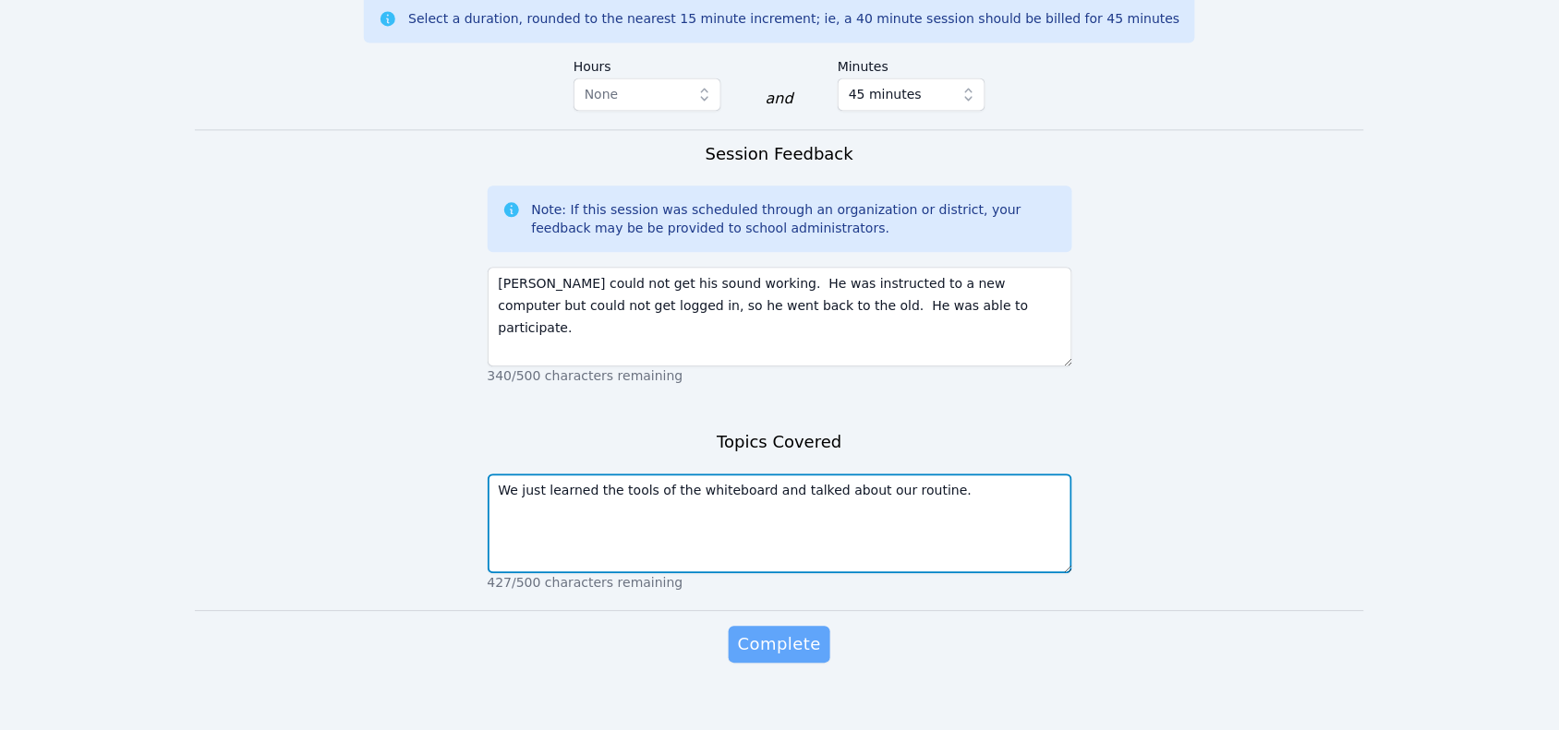
type textarea "We just learned the tools of the whiteboard and talked about our routine."
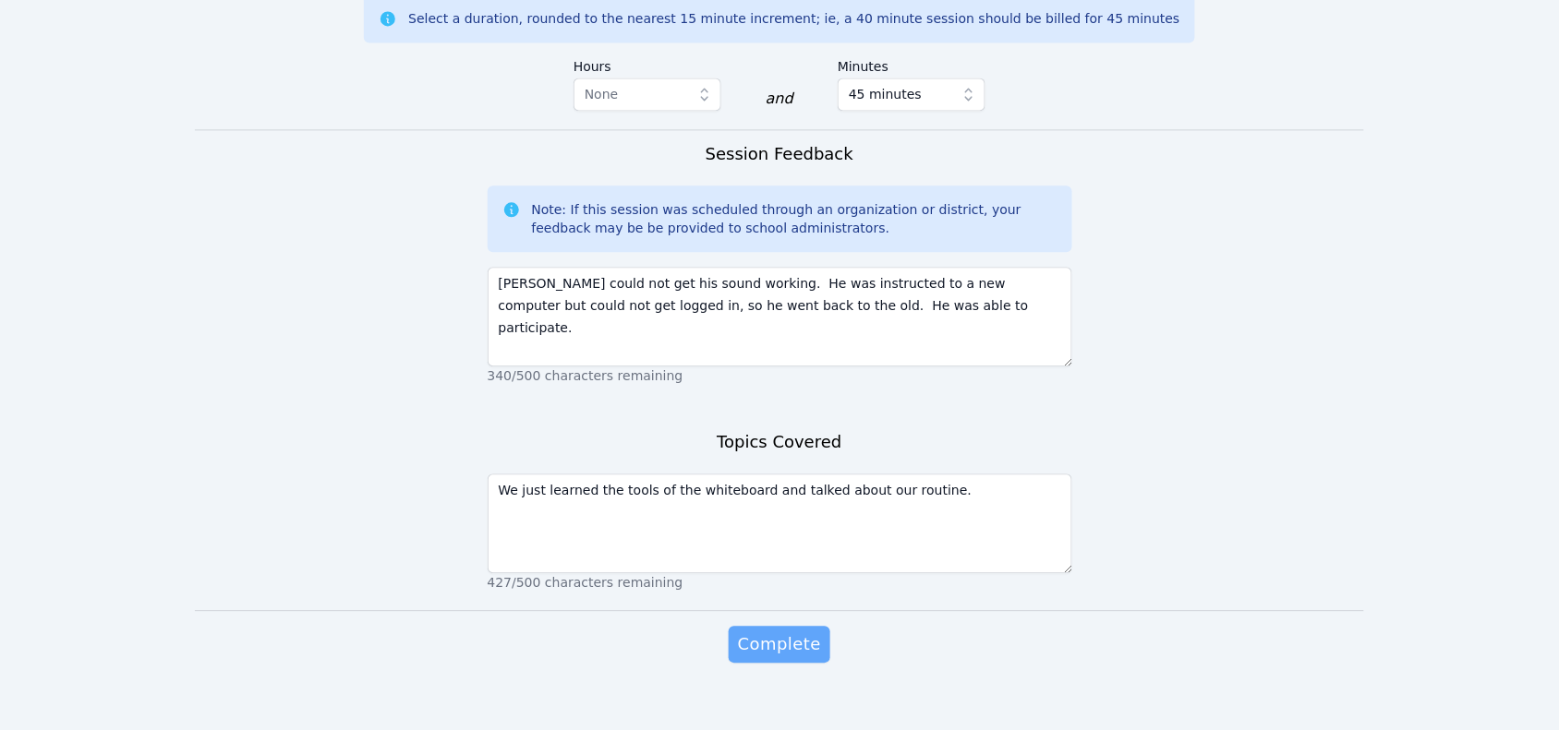
click at [772, 626] on button "Complete" at bounding box center [780, 644] width 102 height 37
